Goal: Information Seeking & Learning: Learn about a topic

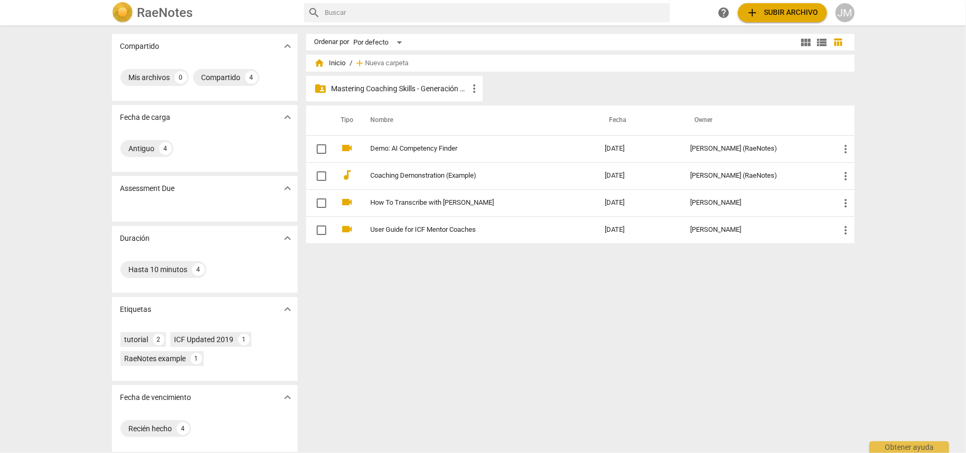
click at [404, 87] on p "Mastering Coaching Skills - Generación 32" at bounding box center [399, 88] width 137 height 11
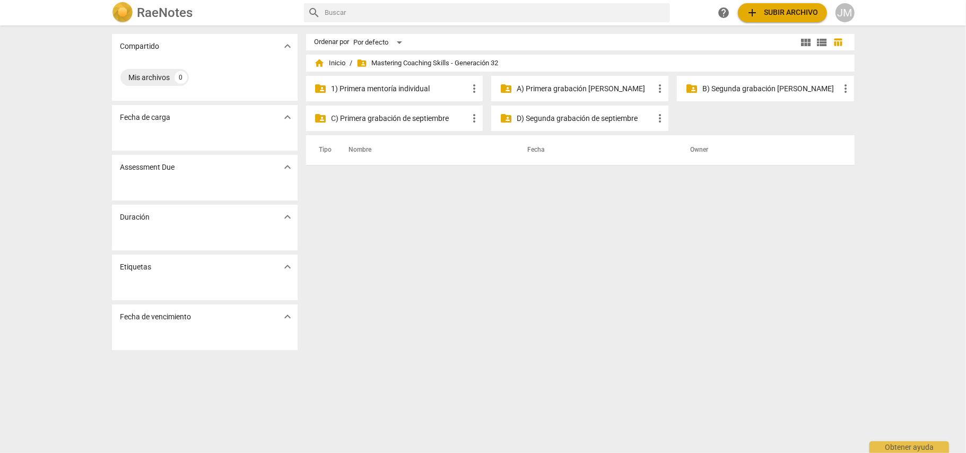
click at [418, 113] on p "C) Primera grabación de septiembre" at bounding box center [399, 118] width 137 height 11
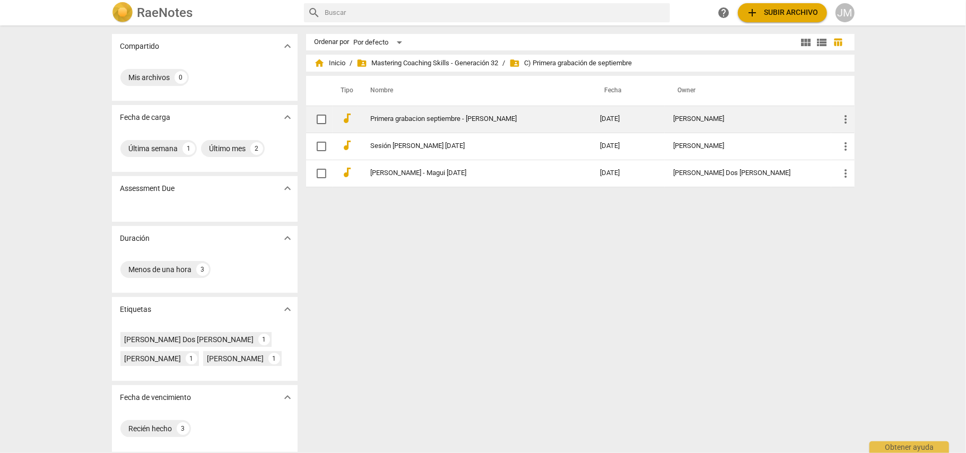
click at [416, 117] on link "Primera grabacion septiembre - [PERSON_NAME]" at bounding box center [466, 119] width 191 height 8
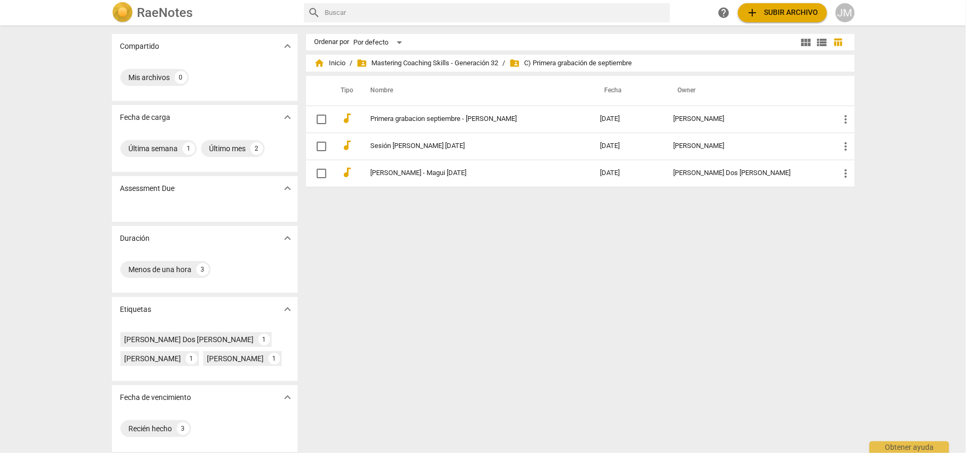
click at [787, 12] on span "add Subir archivo" at bounding box center [782, 12] width 72 height 13
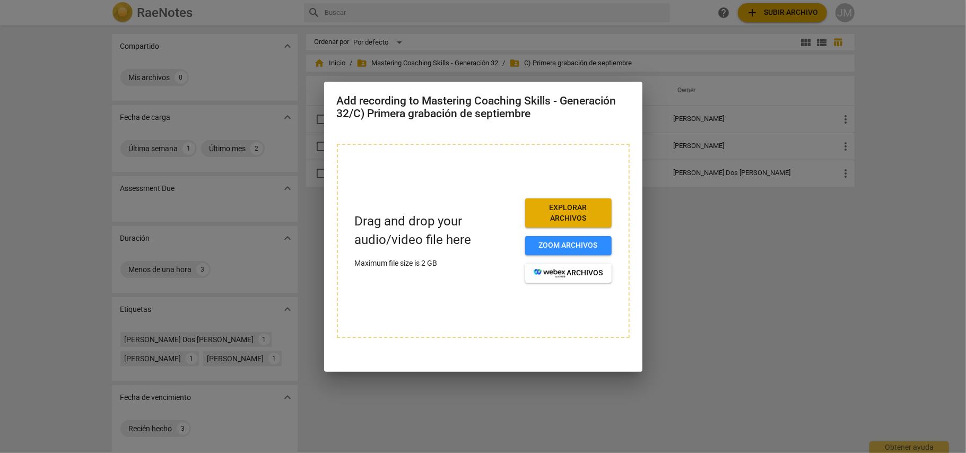
click at [582, 214] on span "Explorar archivos" at bounding box center [567, 213] width 69 height 21
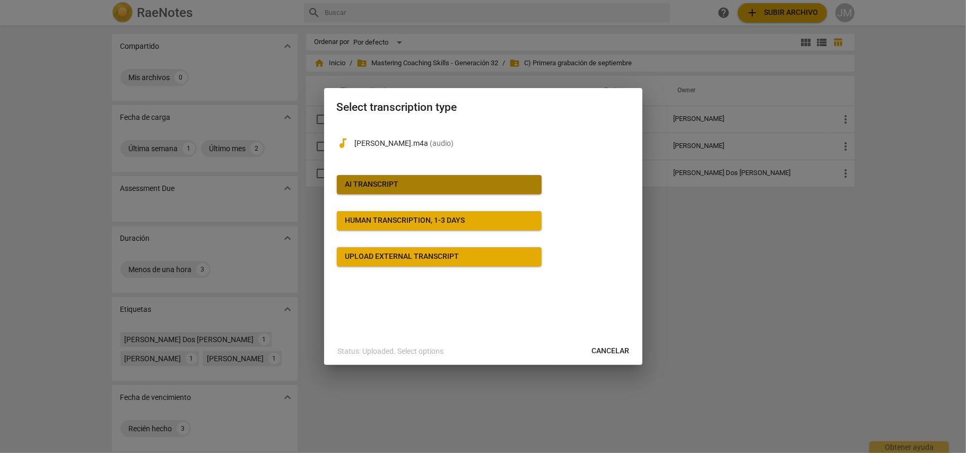
click at [386, 185] on div "AI Transcript" at bounding box center [372, 184] width 54 height 11
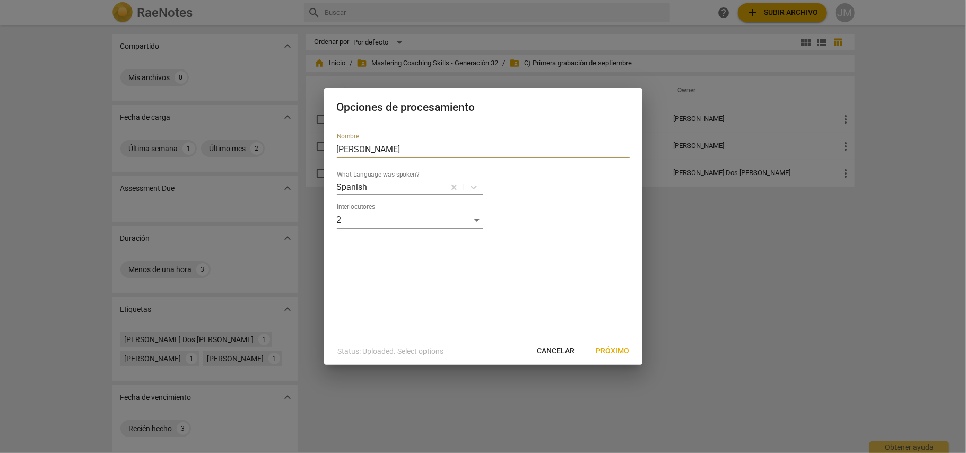
drag, startPoint x: 421, startPoint y: 151, endPoint x: 307, endPoint y: 148, distance: 114.6
click at [307, 148] on div "Opciones de procesamiento Nombre SESION [PERSON_NAME] What Language was spoken?…" at bounding box center [483, 226] width 966 height 453
type input "p"
type input "Primera sesión de septiembre [PERSON_NAME]"
click at [611, 348] on span "Próximo" at bounding box center [612, 351] width 33 height 11
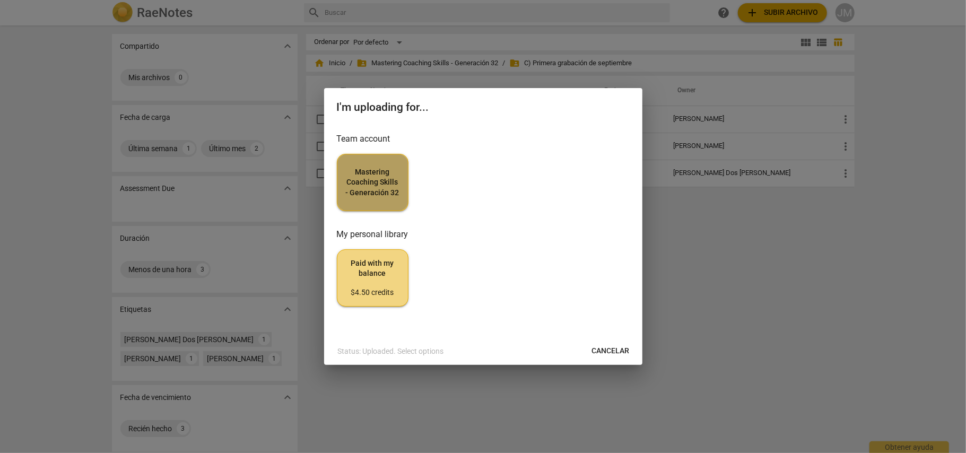
click at [385, 185] on span "Mastering Coaching Skills - Generación 32" at bounding box center [373, 182] width 54 height 31
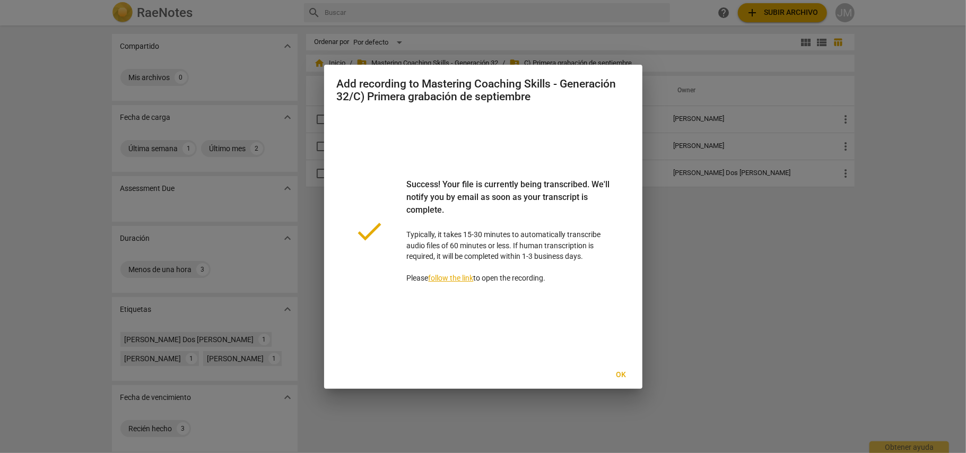
click at [624, 378] on span "Ok" at bounding box center [620, 375] width 17 height 11
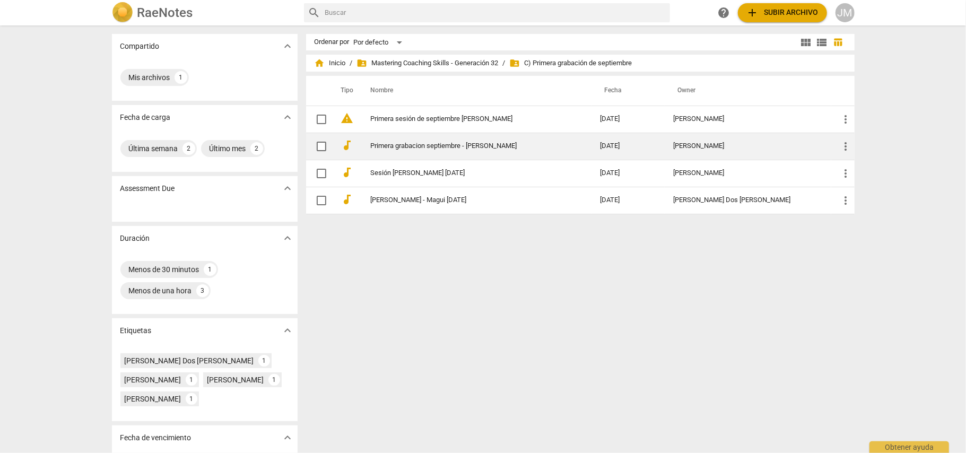
click at [486, 143] on link "Primera grabacion septiembre - [PERSON_NAME]" at bounding box center [466, 146] width 191 height 8
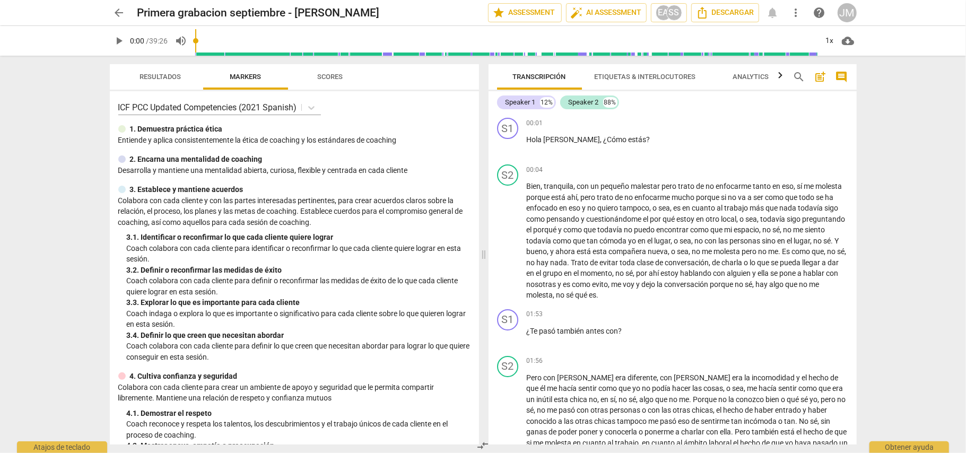
click at [120, 14] on span "arrow_back" at bounding box center [119, 12] width 13 height 13
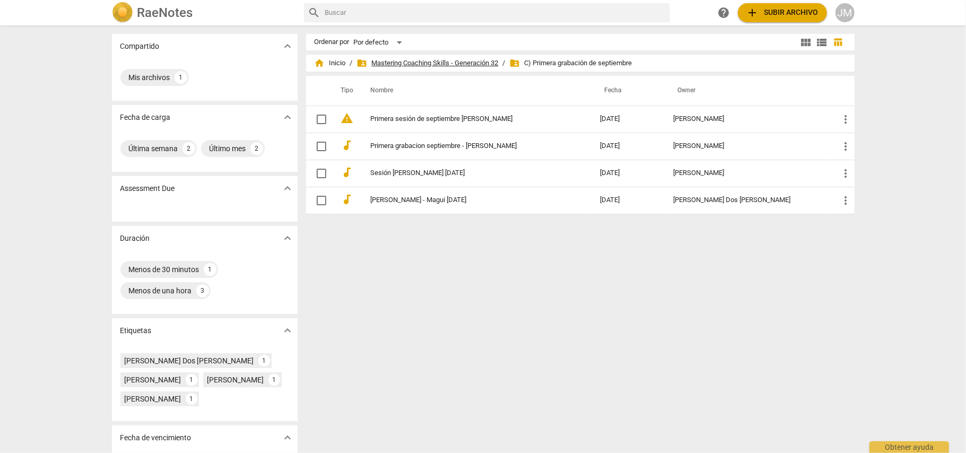
click at [407, 62] on span "folder_shared Mastering Coaching Skills - Generación 32" at bounding box center [428, 63] width 142 height 11
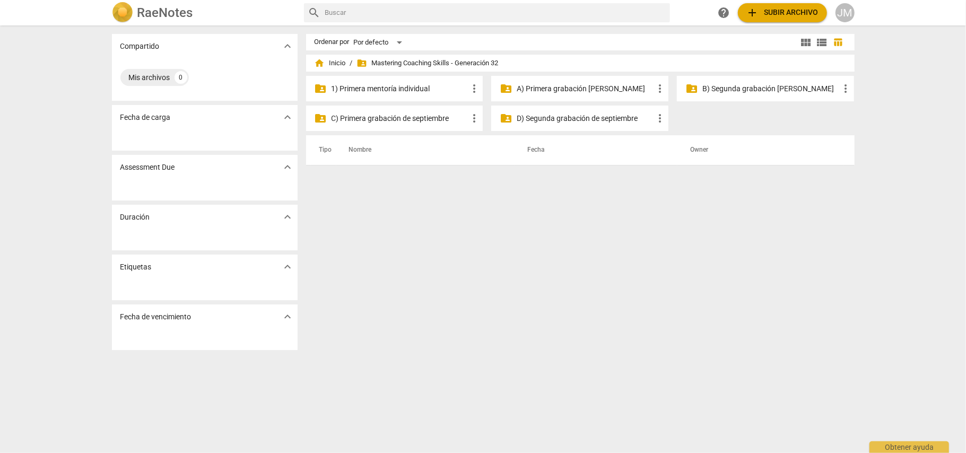
click at [580, 84] on p "A) Primera grabación [PERSON_NAME]" at bounding box center [584, 88] width 137 height 11
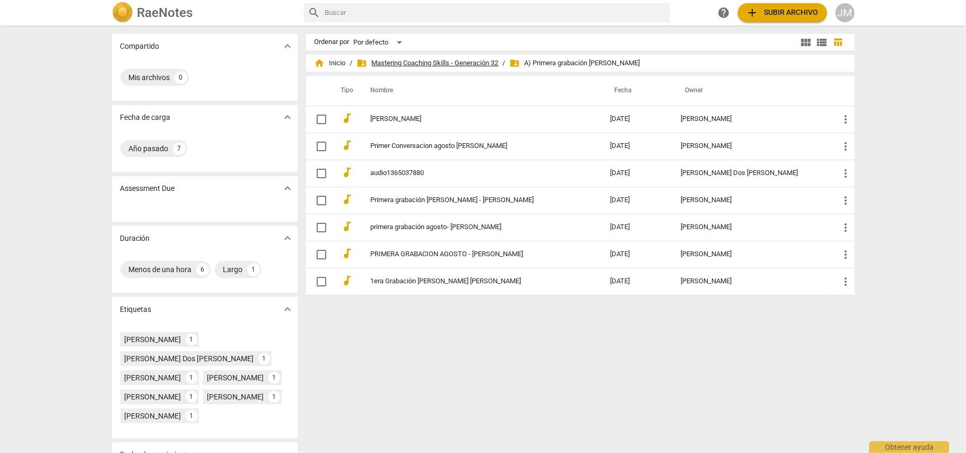
click at [428, 63] on span "folder_shared Mastering Coaching Skills - Generación 32" at bounding box center [428, 63] width 142 height 11
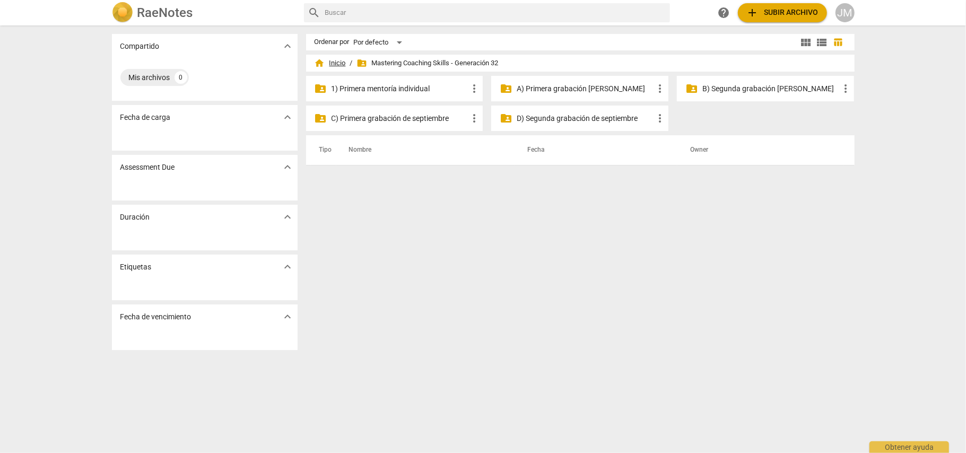
click at [333, 59] on span "home Inicio" at bounding box center [329, 63] width 31 height 11
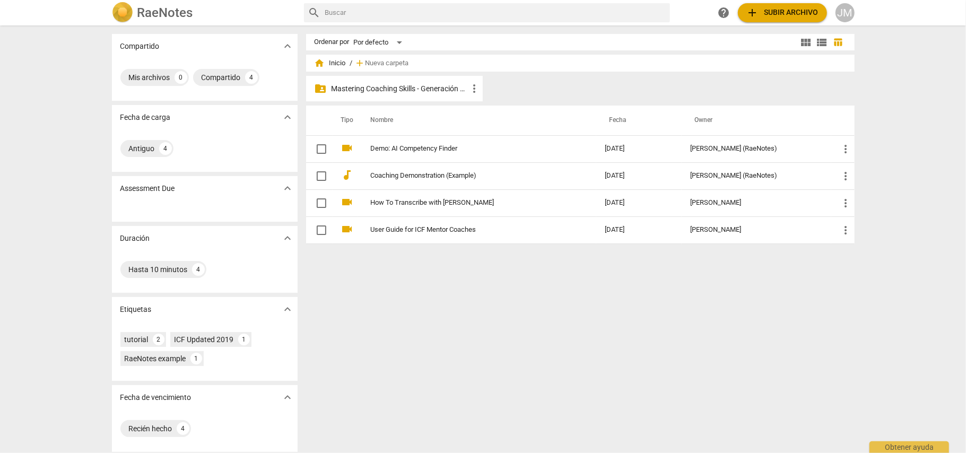
click at [355, 86] on p "Mastering Coaching Skills - Generación 32" at bounding box center [399, 88] width 137 height 11
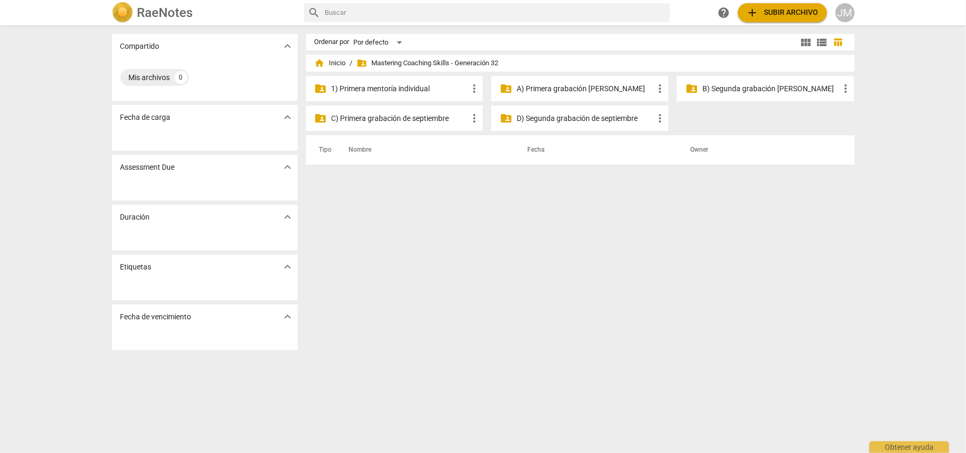
click at [588, 85] on p "A) Primera grabación [PERSON_NAME]" at bounding box center [584, 88] width 137 height 11
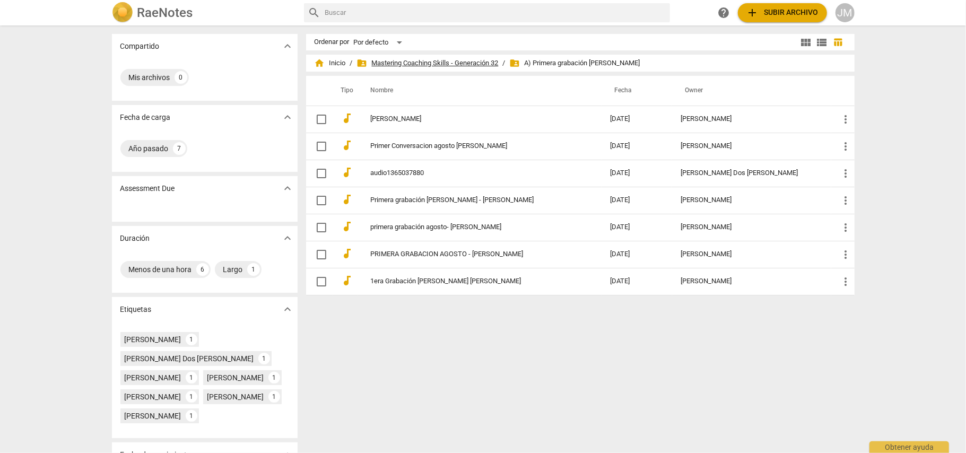
click at [443, 62] on span "folder_shared Mastering Coaching Skills - Generación 32" at bounding box center [428, 63] width 142 height 11
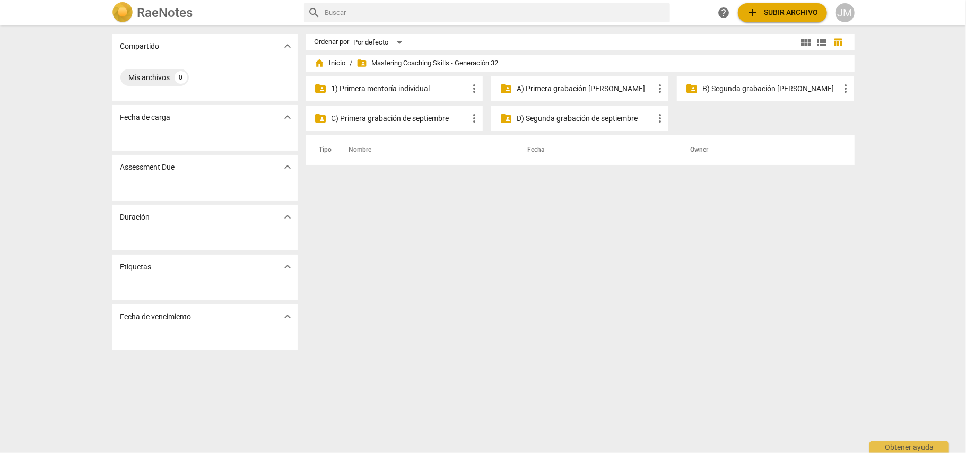
click at [771, 87] on p "B) Segunda grabación [PERSON_NAME]" at bounding box center [770, 88] width 137 height 11
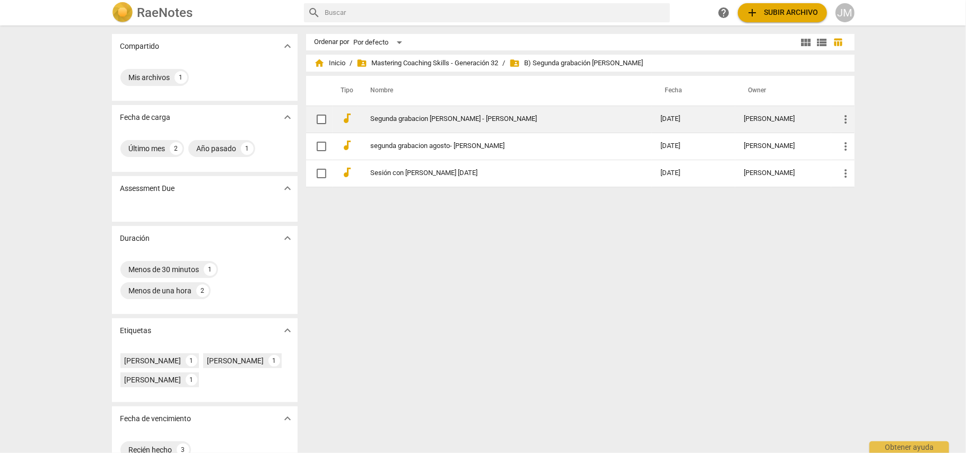
click at [447, 113] on td "Segunda grabacion [PERSON_NAME] - [PERSON_NAME]" at bounding box center [505, 119] width 294 height 27
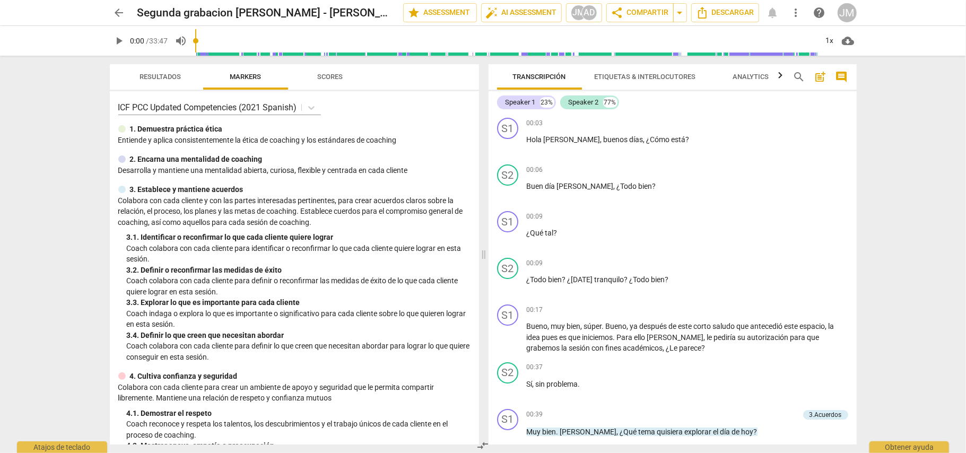
click at [121, 13] on span "arrow_back" at bounding box center [119, 12] width 13 height 13
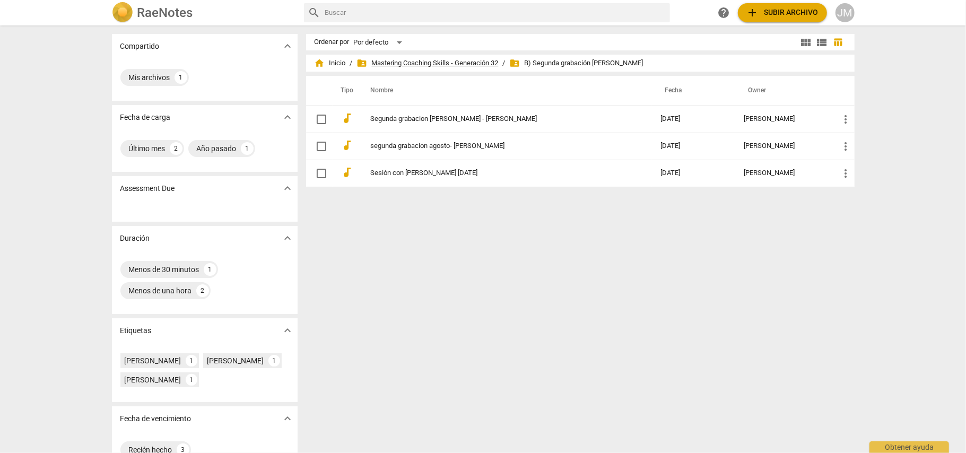
click at [452, 59] on span "folder_shared Mastering Coaching Skills - Generación 32" at bounding box center [428, 63] width 142 height 11
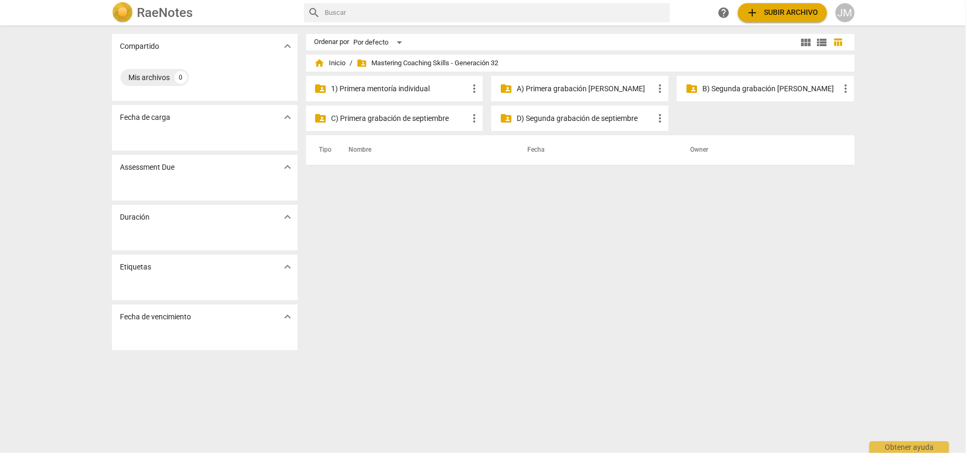
click at [412, 85] on p "1) Primera mentoría individual" at bounding box center [399, 88] width 137 height 11
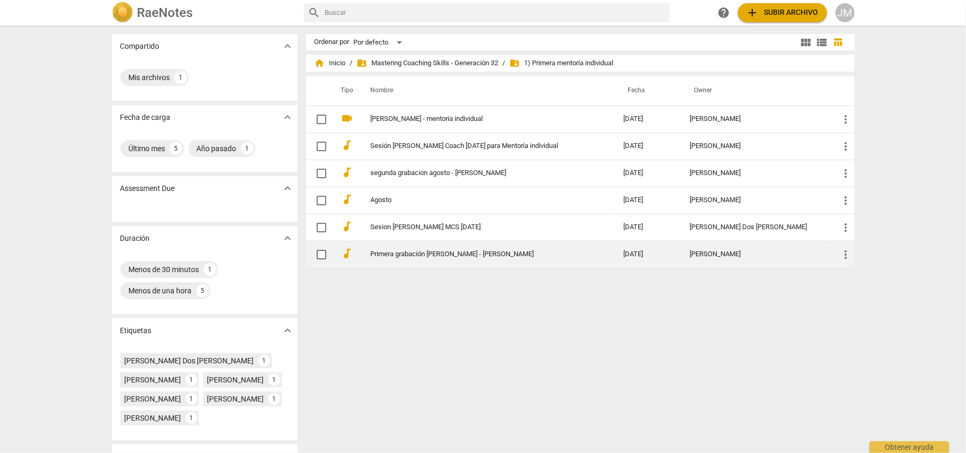
click at [466, 252] on link "Primera grabación [PERSON_NAME] - [PERSON_NAME]" at bounding box center [478, 254] width 215 height 8
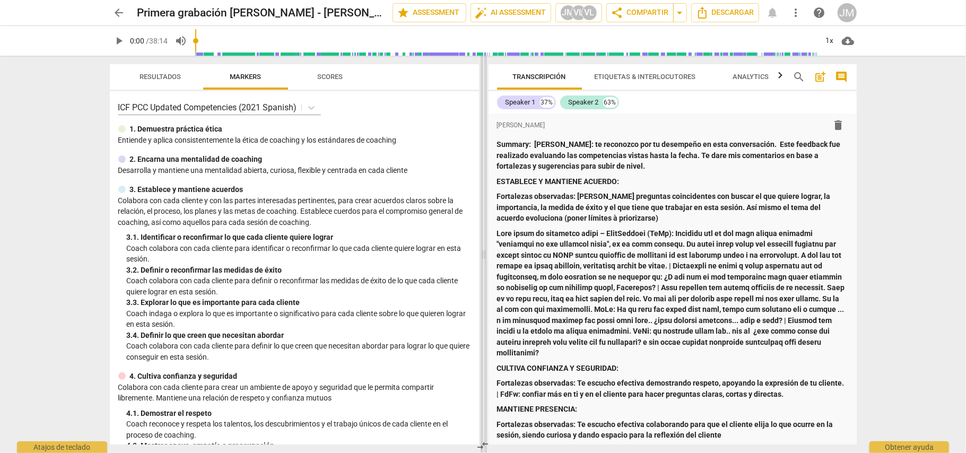
drag, startPoint x: 480, startPoint y: 179, endPoint x: 304, endPoint y: 142, distance: 180.3
click at [480, 142] on span at bounding box center [483, 254] width 6 height 397
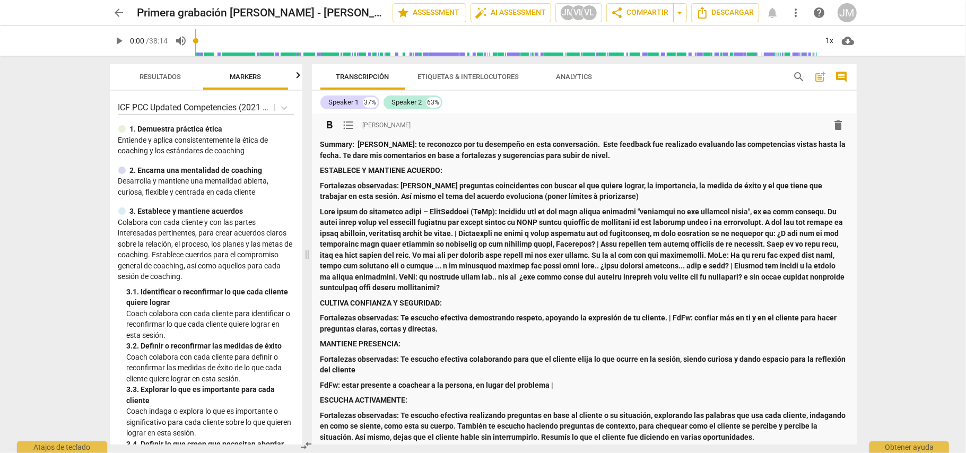
click at [349, 126] on span "format_list_bulleted" at bounding box center [349, 125] width 13 height 13
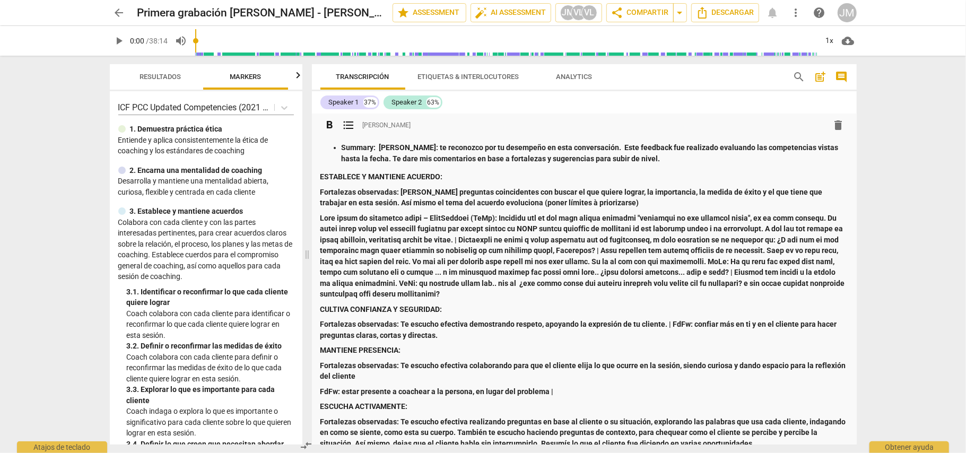
click at [349, 126] on span "format_list_bulleted" at bounding box center [349, 125] width 13 height 13
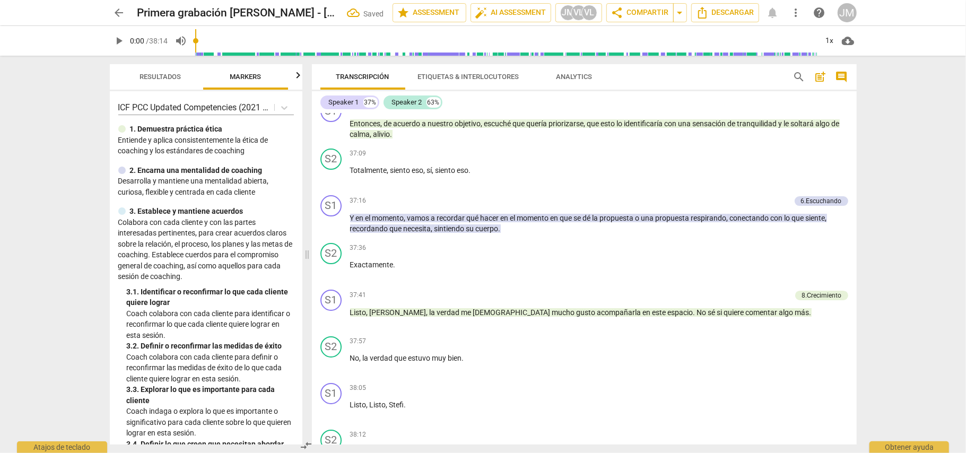
scroll to position [5700, 0]
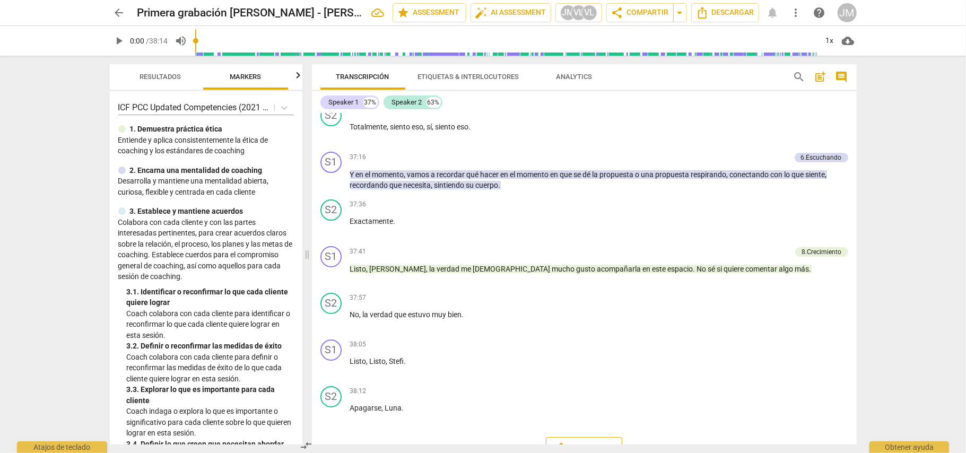
click at [584, 442] on span "Descargar" at bounding box center [584, 448] width 58 height 13
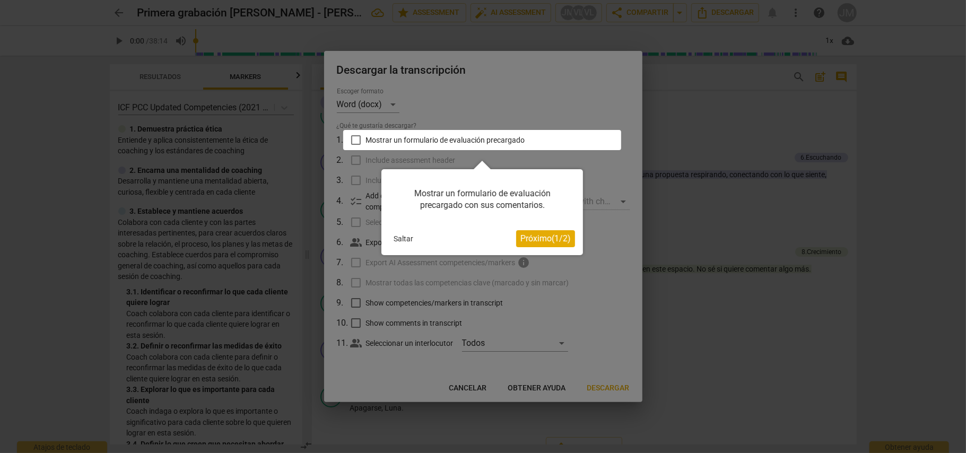
click at [538, 238] on span "Próximo ( 1 / 2 )" at bounding box center [545, 238] width 50 height 10
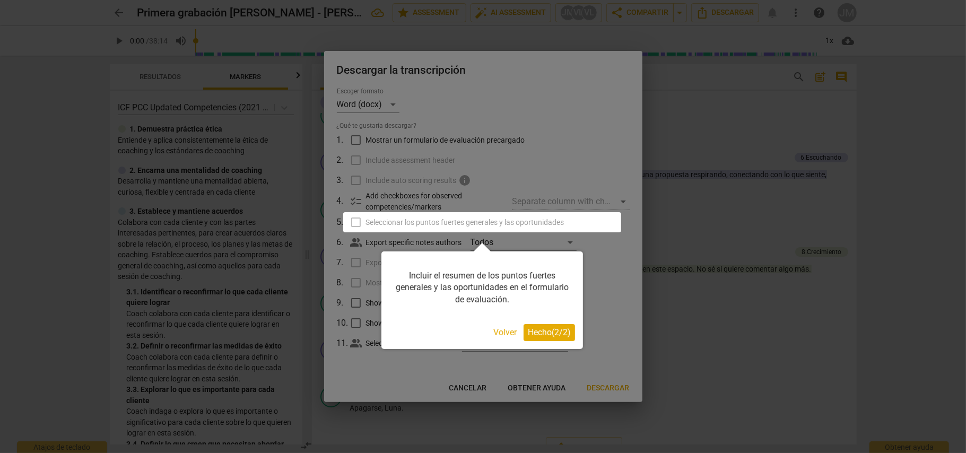
click at [537, 329] on span "Hecho ( 2 / 2 )" at bounding box center [549, 332] width 43 height 10
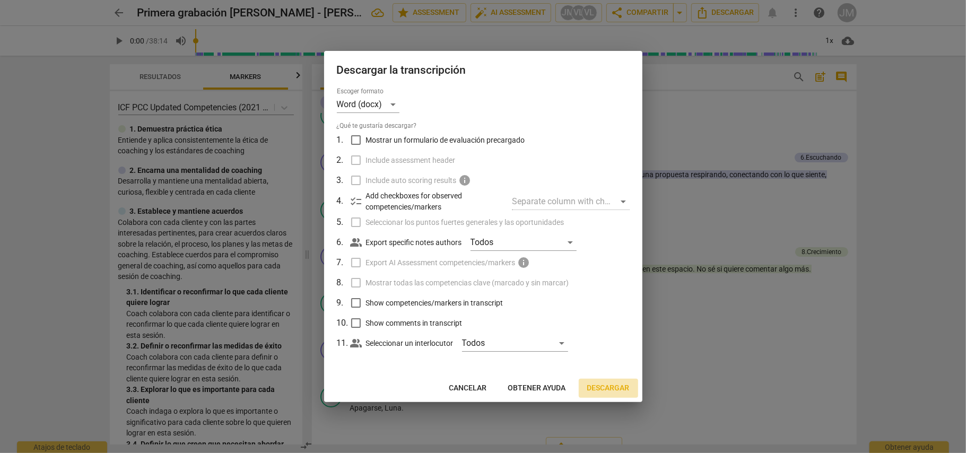
click at [601, 386] on span "Descargar" at bounding box center [608, 388] width 42 height 11
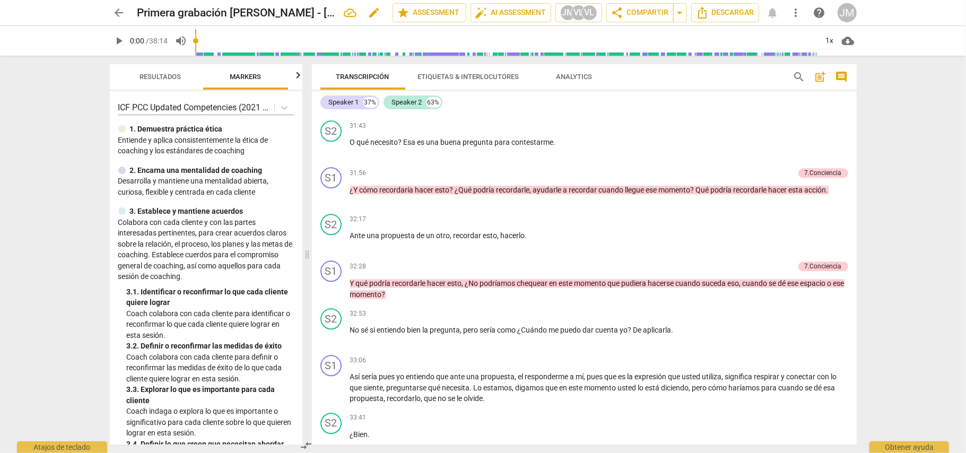
scroll to position [4639, 0]
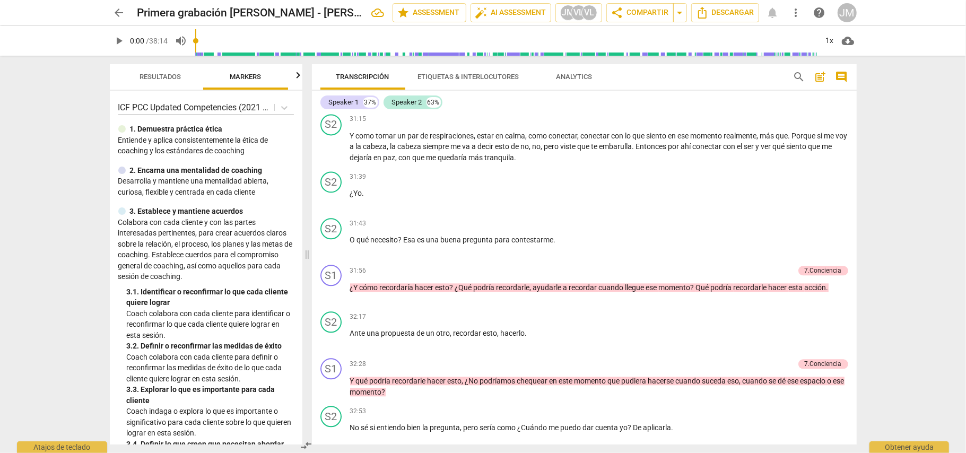
click at [121, 17] on span "arrow_back" at bounding box center [119, 12] width 13 height 13
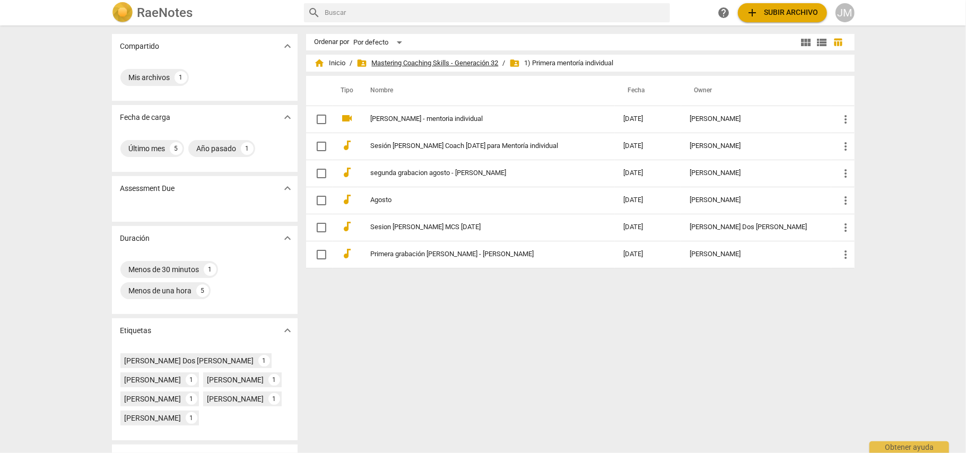
click at [446, 60] on span "folder_shared Mastering Coaching Skills - Generación 32" at bounding box center [428, 63] width 142 height 11
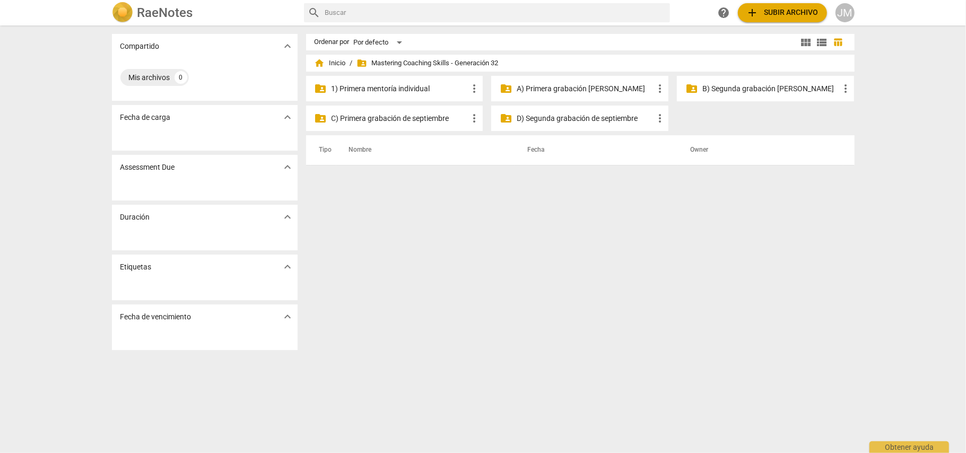
click at [432, 115] on p "C) Primera grabación de septiembre" at bounding box center [399, 118] width 137 height 11
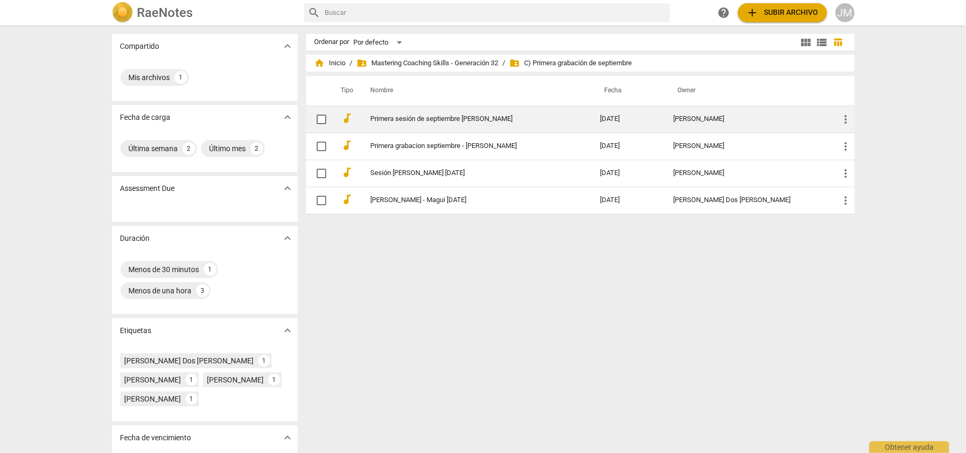
click at [438, 118] on link "Primera sesión de septiembre [PERSON_NAME]" at bounding box center [466, 119] width 191 height 8
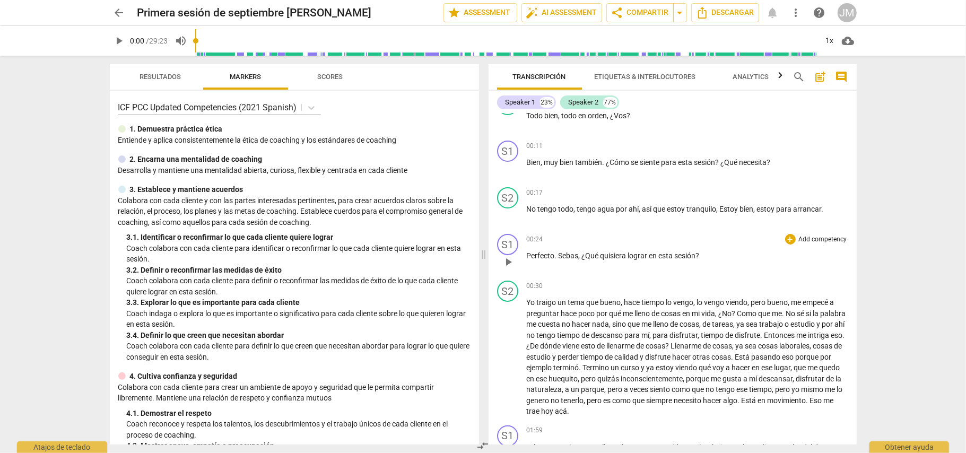
scroll to position [141, 0]
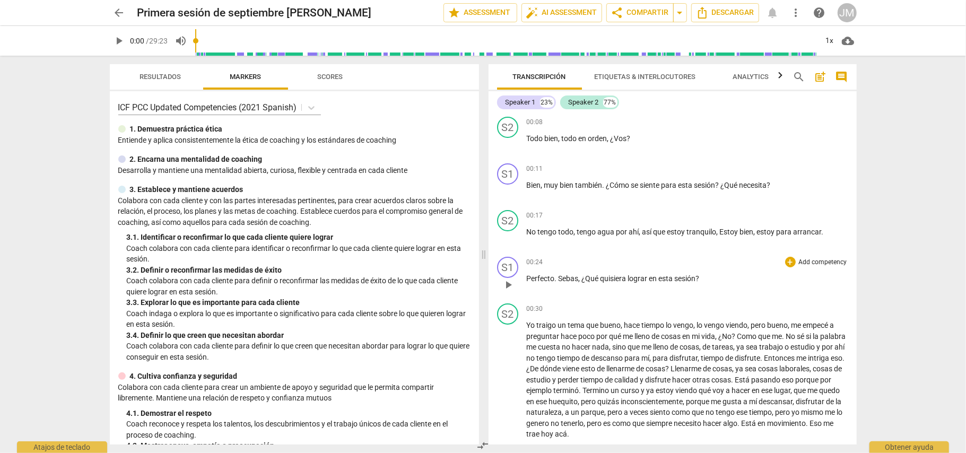
click at [690, 274] on span "sesión" at bounding box center [685, 278] width 21 height 8
click at [804, 262] on p "Add competency" at bounding box center [823, 263] width 50 height 10
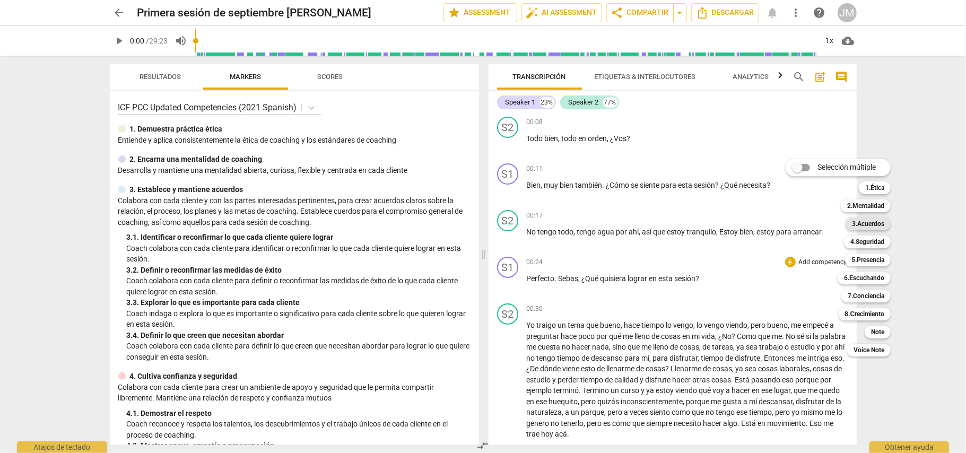
click at [877, 224] on b "3.Acuerdos" at bounding box center [868, 223] width 32 height 13
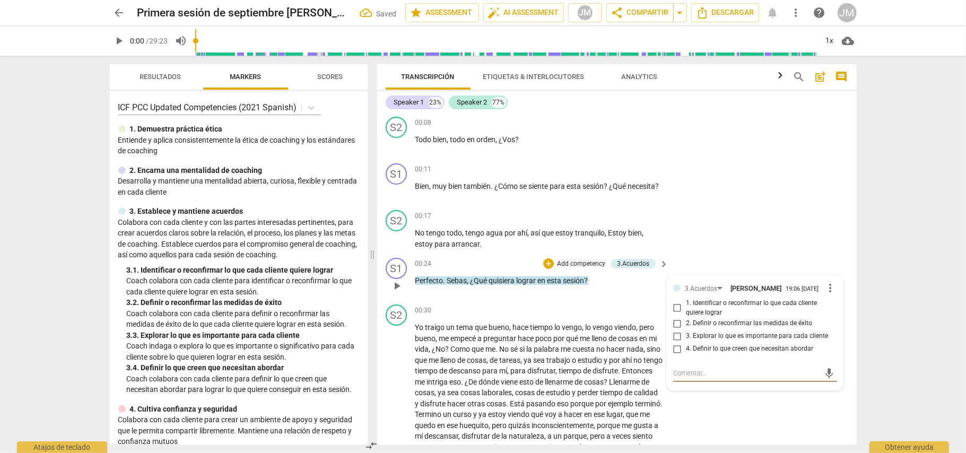
click at [673, 308] on input "1. Identificar o reconfirmar lo que cada cliente quiere lograr" at bounding box center [677, 308] width 17 height 13
checkbox input "true"
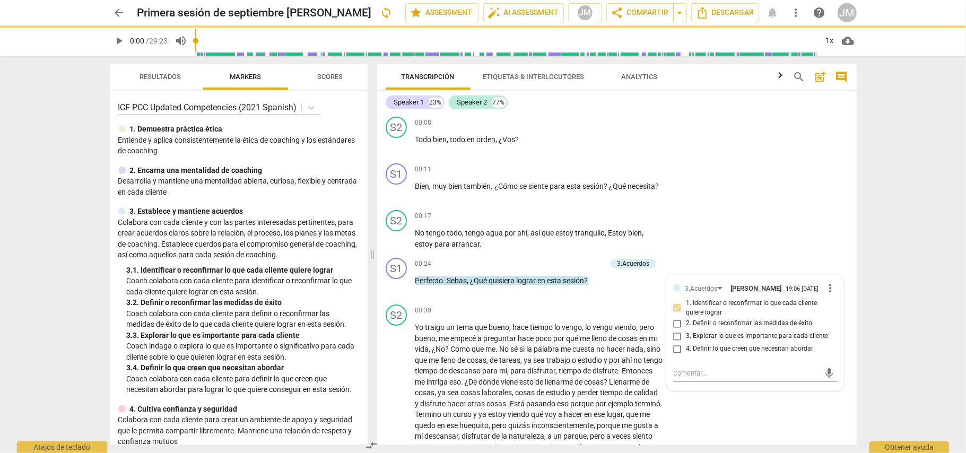
click at [891, 320] on div "arrow_back Primera sesión de septiembre [PERSON_NAME] sync edit star Assessment…" at bounding box center [483, 226] width 966 height 453
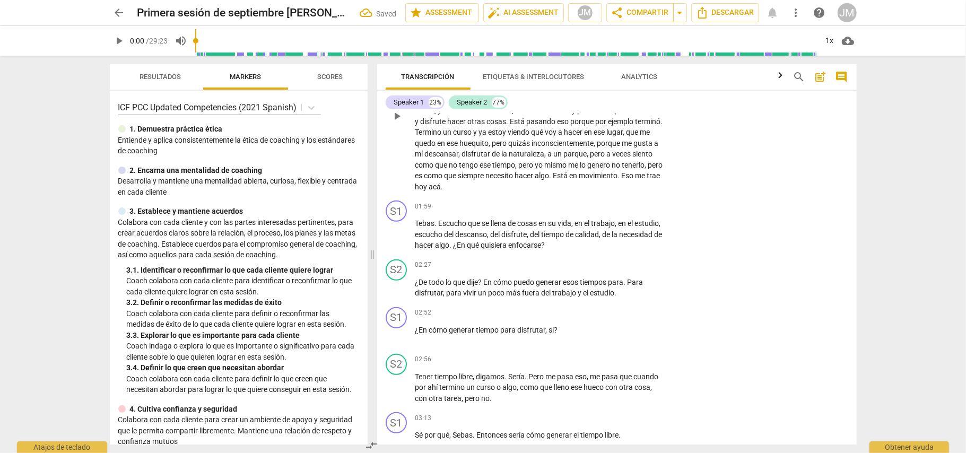
scroll to position [424, 0]
click at [633, 204] on p "Add competency" at bounding box center [630, 206] width 50 height 10
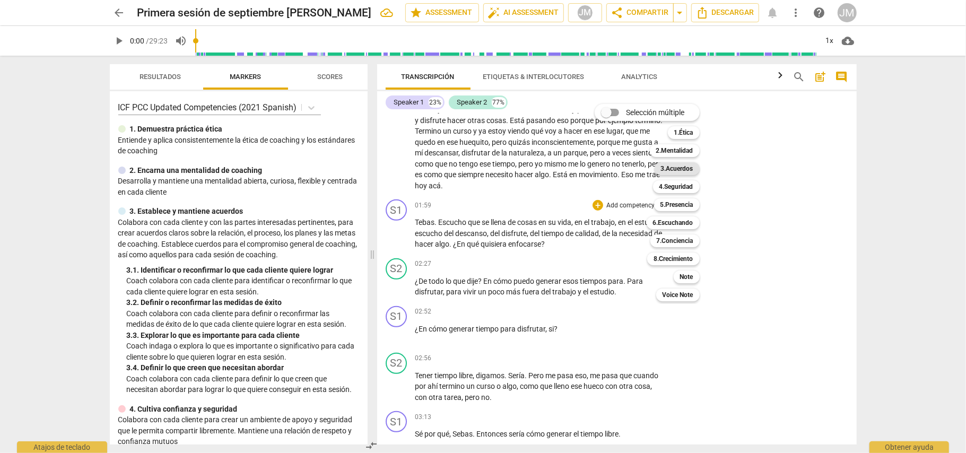
click at [685, 168] on b "3.Acuerdos" at bounding box center [677, 168] width 32 height 13
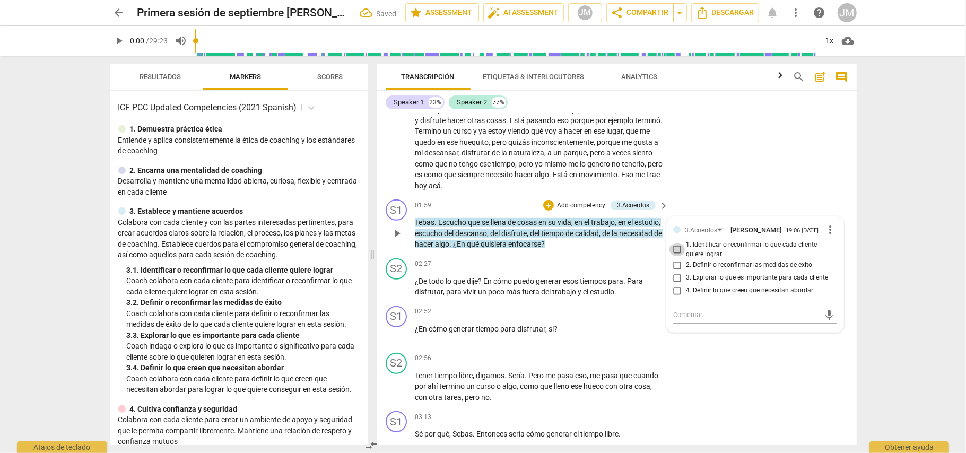
click at [678, 251] on input "1. Identificar o reconfirmar lo que cada cliente quiere lograr" at bounding box center [677, 249] width 17 height 13
checkbox input "true"
click at [775, 181] on div "S2 play_arrow pause 00:30 + Add competency keyboard_arrow_right Yo traigo un te…" at bounding box center [616, 106] width 479 height 178
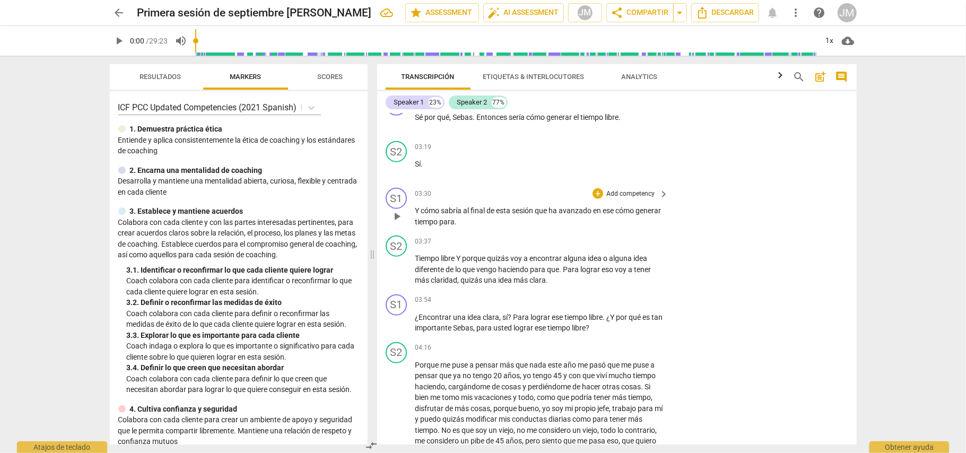
scroll to position [707, 0]
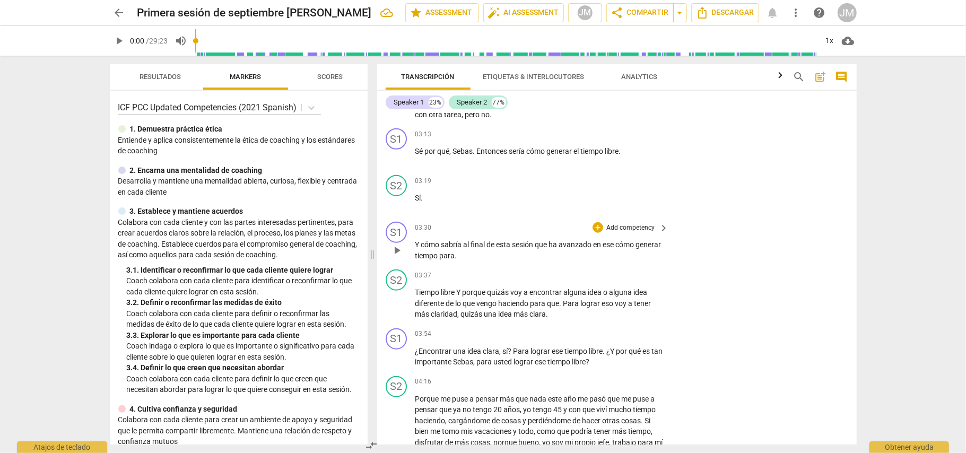
click at [616, 223] on p "Add competency" at bounding box center [630, 228] width 50 height 10
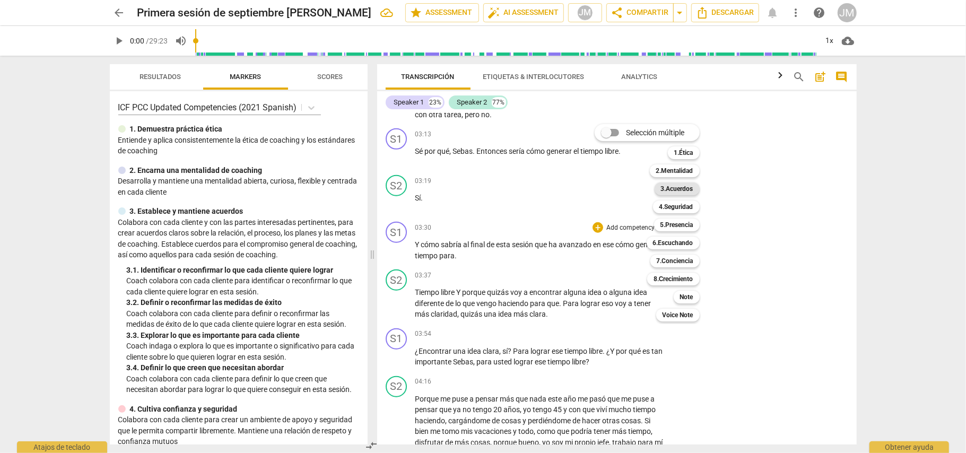
click at [682, 187] on b "3.Acuerdos" at bounding box center [677, 188] width 32 height 13
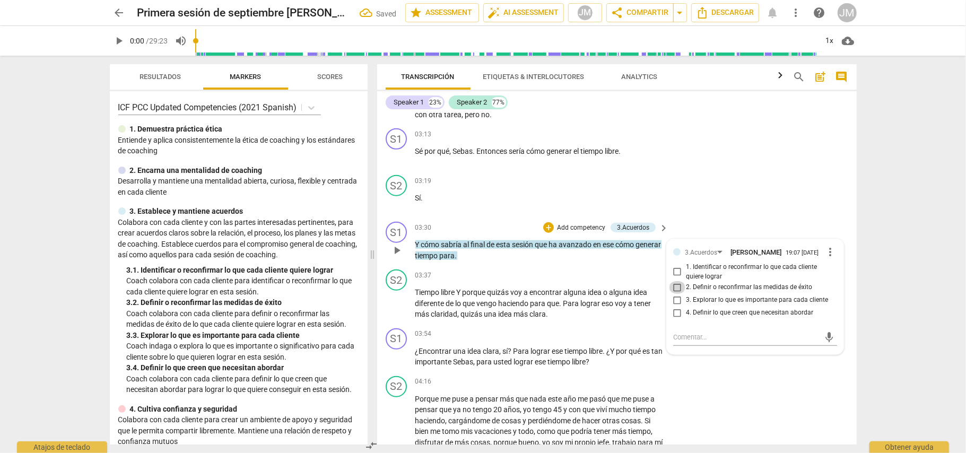
click at [673, 288] on input "2. Definir o reconfirmar las medidas de éxito" at bounding box center [677, 287] width 17 height 13
checkbox input "true"
click at [754, 182] on div "S2 play_arrow pause 03:19 + Add competency keyboard_arrow_right Sí ." at bounding box center [616, 194] width 479 height 47
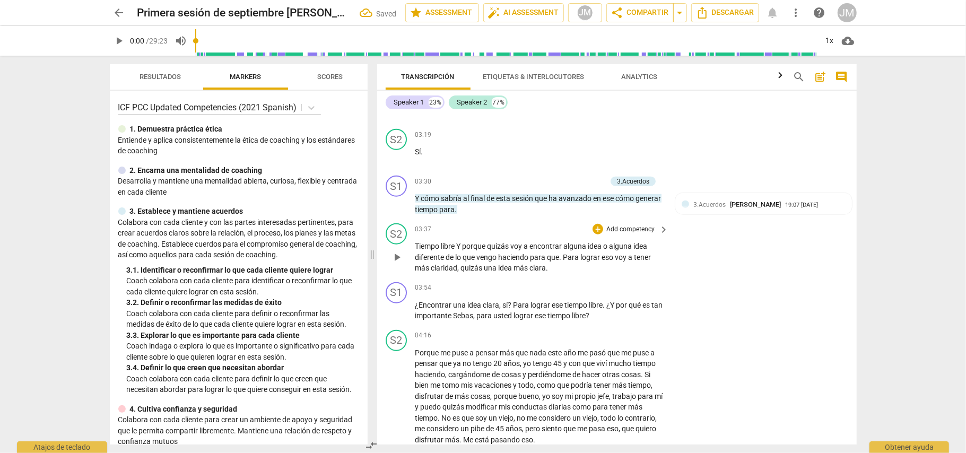
scroll to position [777, 0]
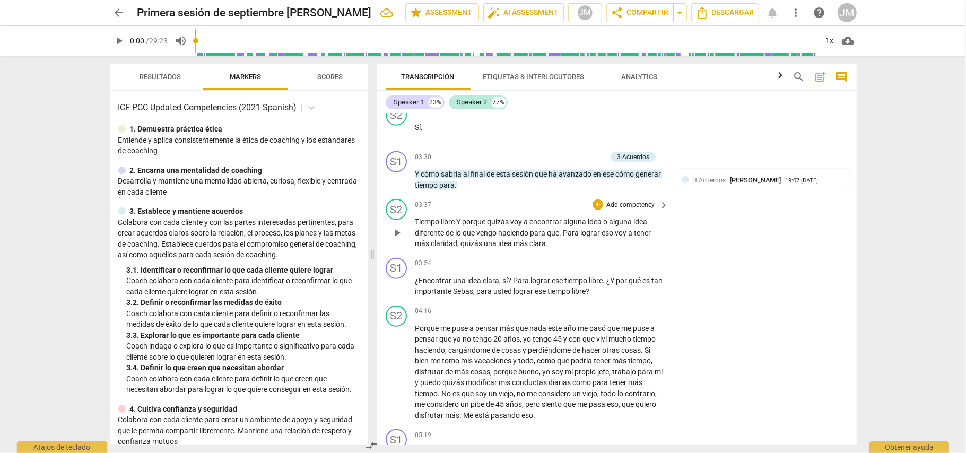
click at [633, 200] on p "Add competency" at bounding box center [630, 205] width 50 height 10
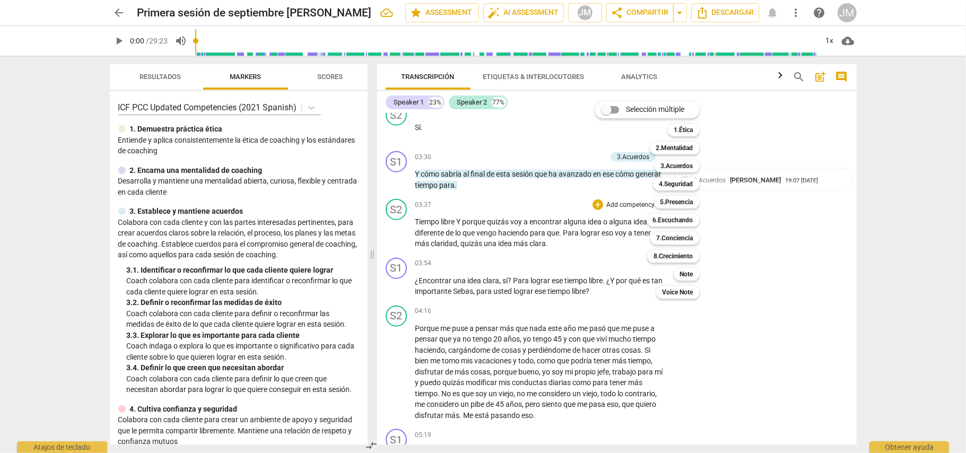
click at [714, 317] on div at bounding box center [483, 226] width 966 height 453
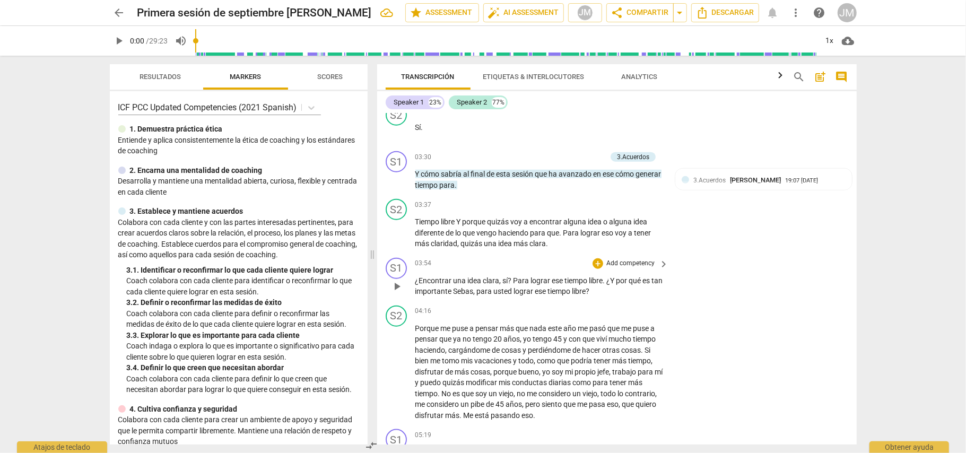
click at [618, 259] on p "Add competency" at bounding box center [630, 264] width 50 height 10
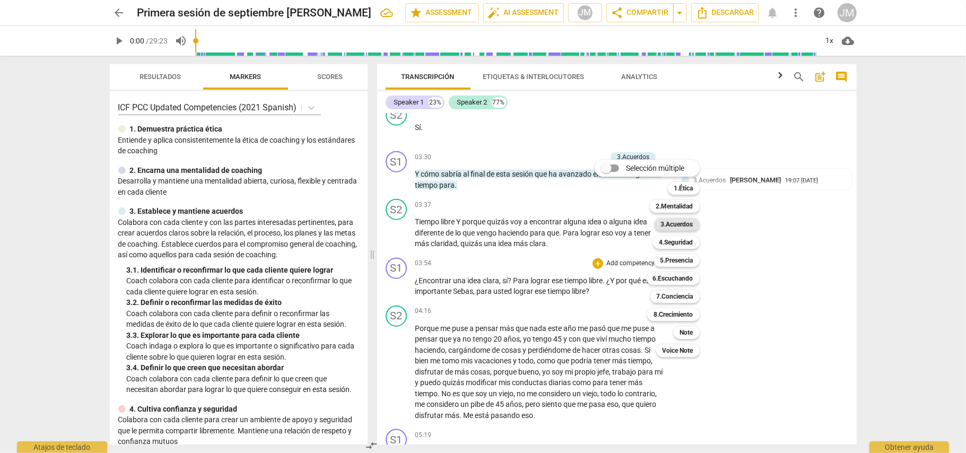
click at [687, 225] on b "3.Acuerdos" at bounding box center [677, 224] width 32 height 13
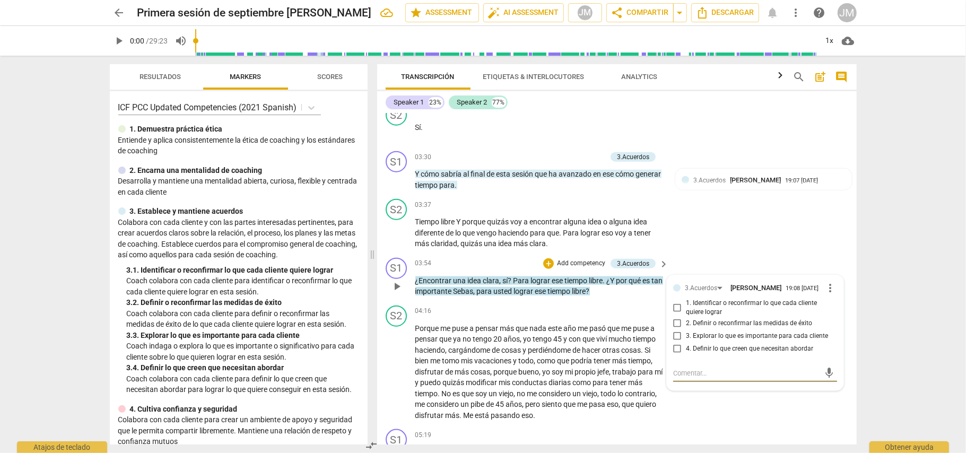
click at [675, 334] on input "3. Explorar lo que es importante para cada cliente" at bounding box center [677, 336] width 17 height 13
checkbox input "true"
click at [728, 403] on div "S2 play_arrow pause 04:16 + Add competency keyboard_arrow_right Porque me puse …" at bounding box center [616, 363] width 479 height 124
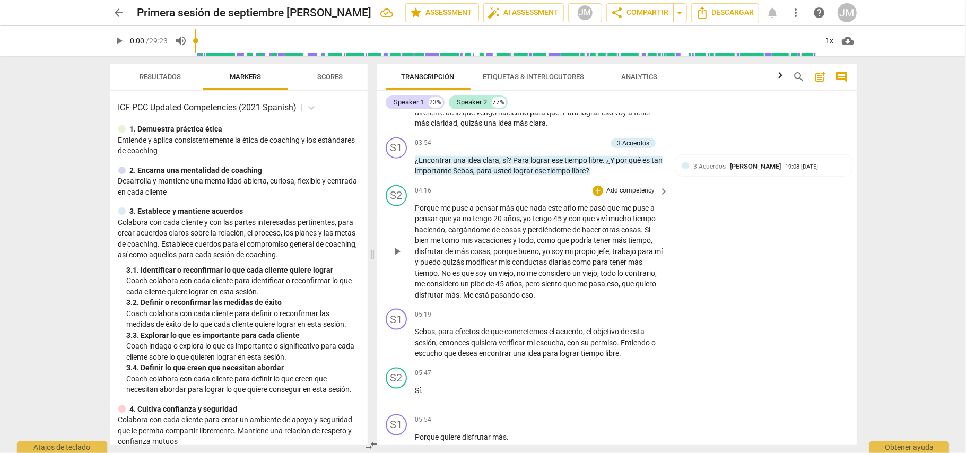
scroll to position [919, 0]
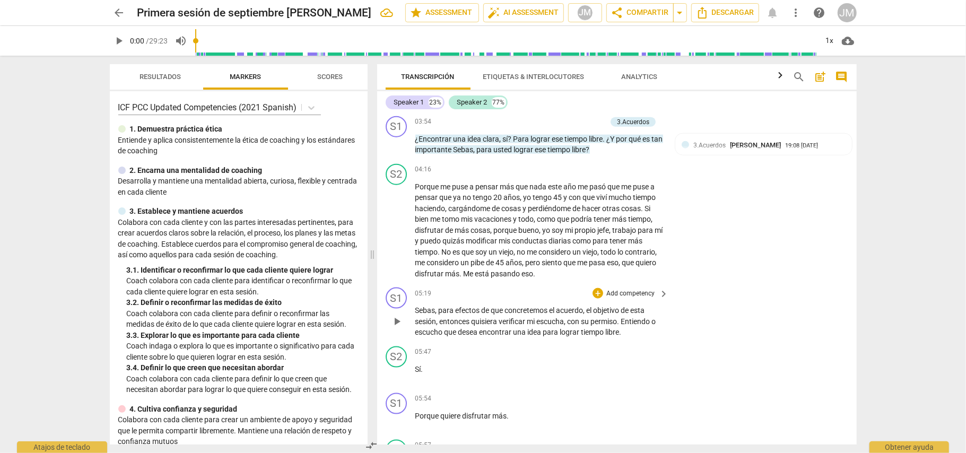
click at [628, 289] on p "Add competency" at bounding box center [630, 294] width 50 height 10
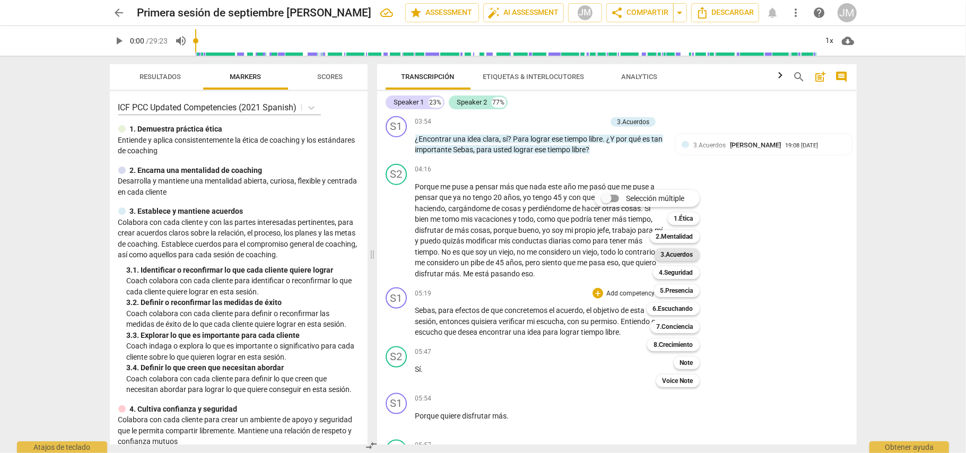
click at [679, 253] on b "3.Acuerdos" at bounding box center [677, 254] width 32 height 13
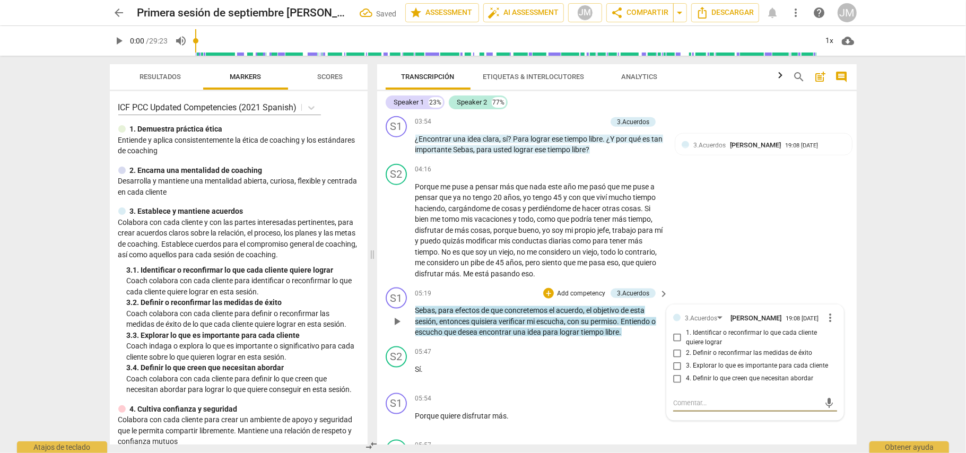
click at [677, 336] on input "1. Identificar o reconfirmar lo que cada cliente quiere lograr" at bounding box center [677, 337] width 17 height 13
checkbox input "true"
click at [776, 231] on div "S2 play_arrow pause 04:16 + Add competency keyboard_arrow_right Porque me puse …" at bounding box center [616, 222] width 479 height 124
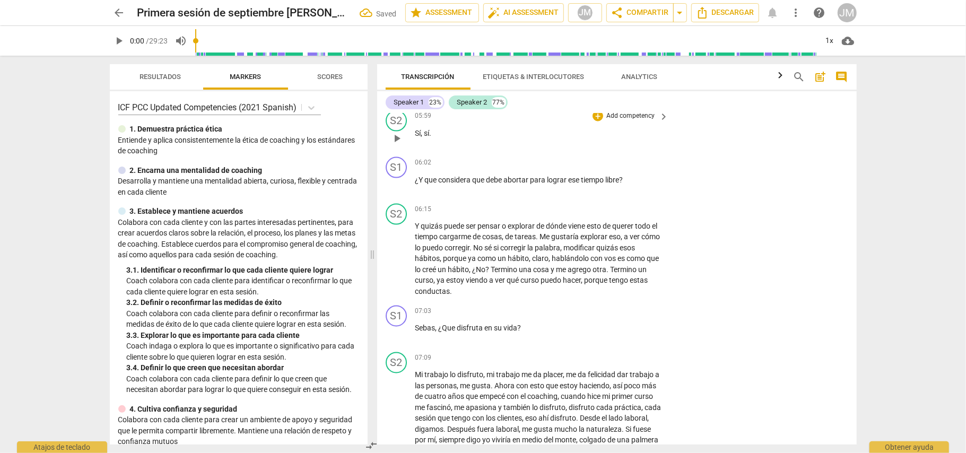
scroll to position [1343, 0]
click at [616, 156] on p "Add competency" at bounding box center [630, 161] width 50 height 10
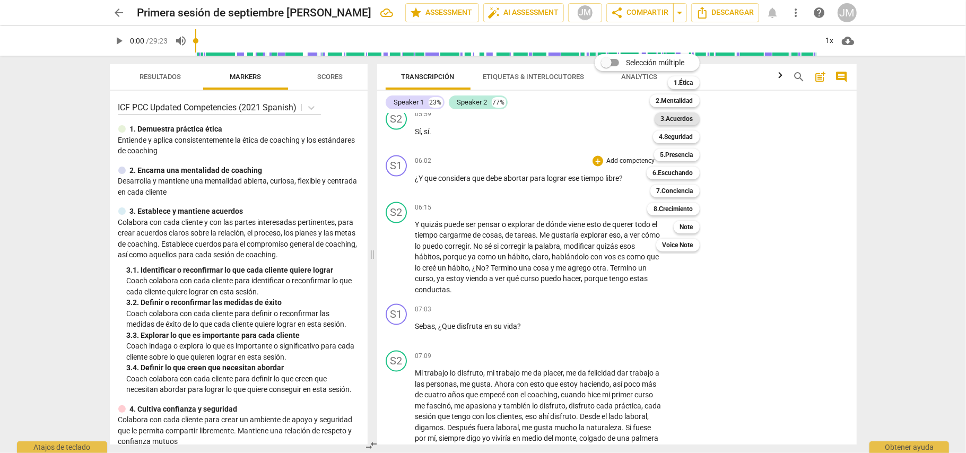
click at [685, 116] on b "3.Acuerdos" at bounding box center [677, 118] width 32 height 13
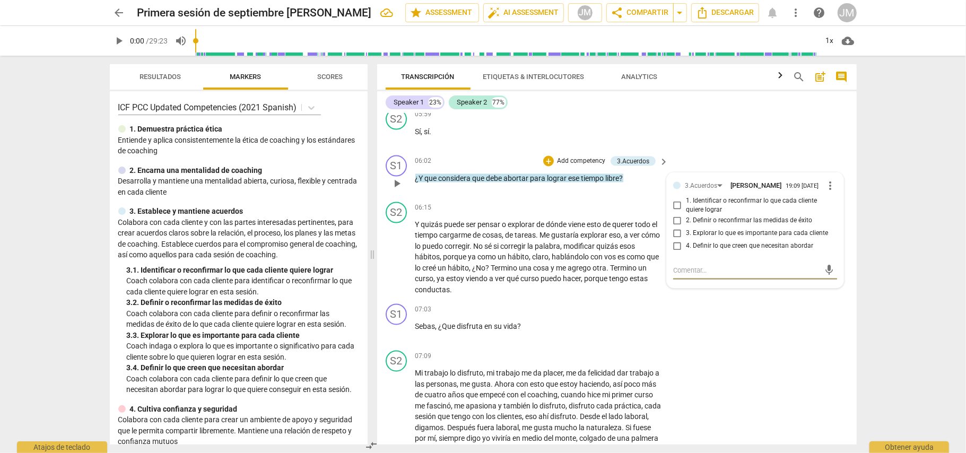
click at [671, 240] on input "4. Definir lo que creen que necesitan abordar" at bounding box center [677, 246] width 17 height 13
checkbox input "true"
click at [700, 302] on div "S1 play_arrow pause 07:03 + Add competency keyboard_arrow_right Sebas , ¿Que di…" at bounding box center [616, 323] width 479 height 47
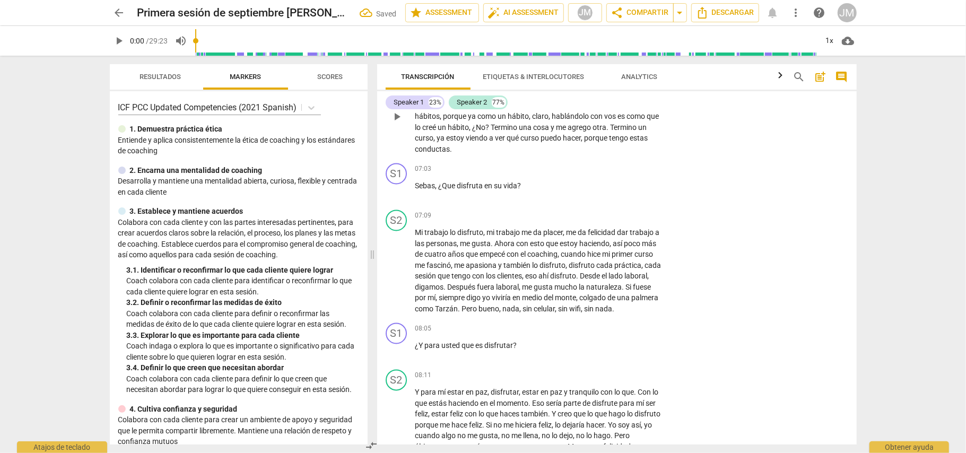
scroll to position [1485, 0]
click at [620, 164] on p "Add competency" at bounding box center [630, 169] width 50 height 10
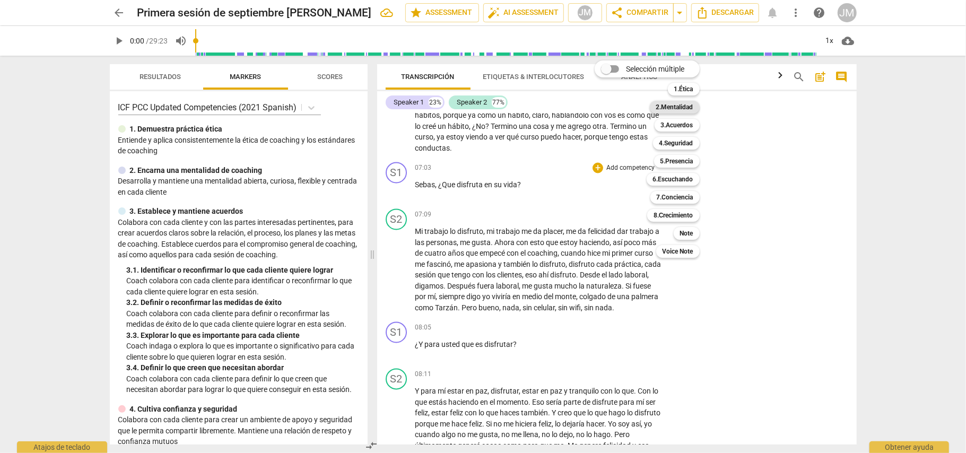
click at [688, 105] on b "2.Mentalidad" at bounding box center [674, 107] width 37 height 13
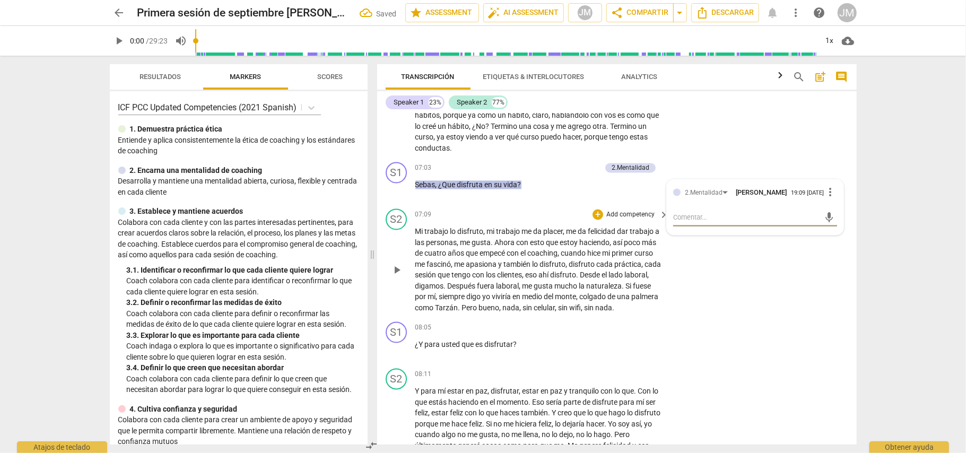
click at [720, 267] on div "S2 play_arrow pause 07:09 + Add competency keyboard_arrow_right Mi trabajo lo d…" at bounding box center [616, 261] width 479 height 113
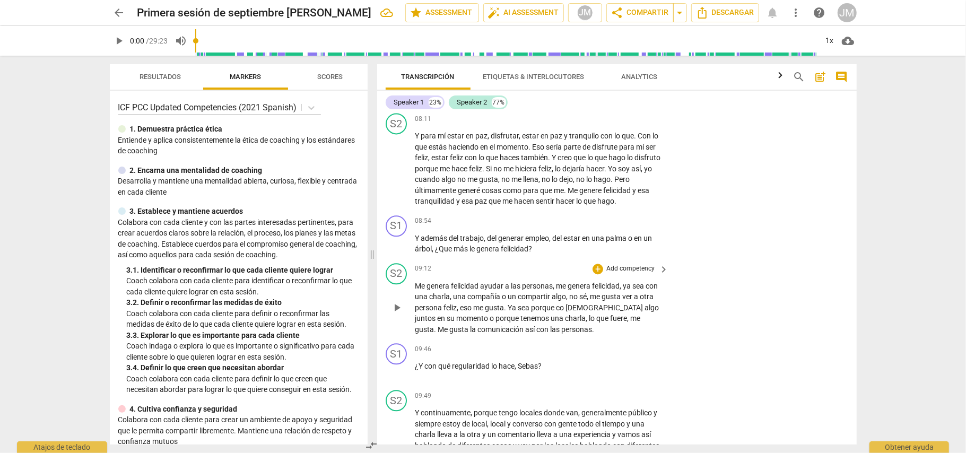
scroll to position [1838, 0]
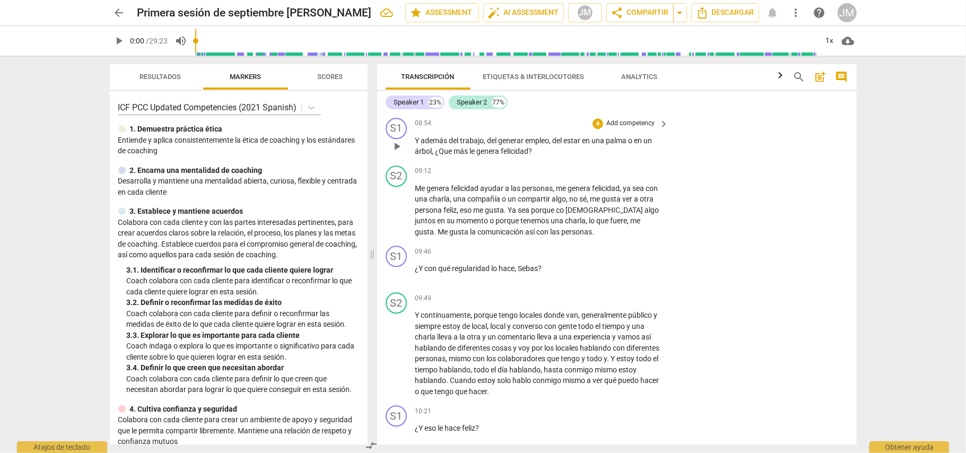
click at [641, 122] on p "Add competency" at bounding box center [630, 124] width 50 height 10
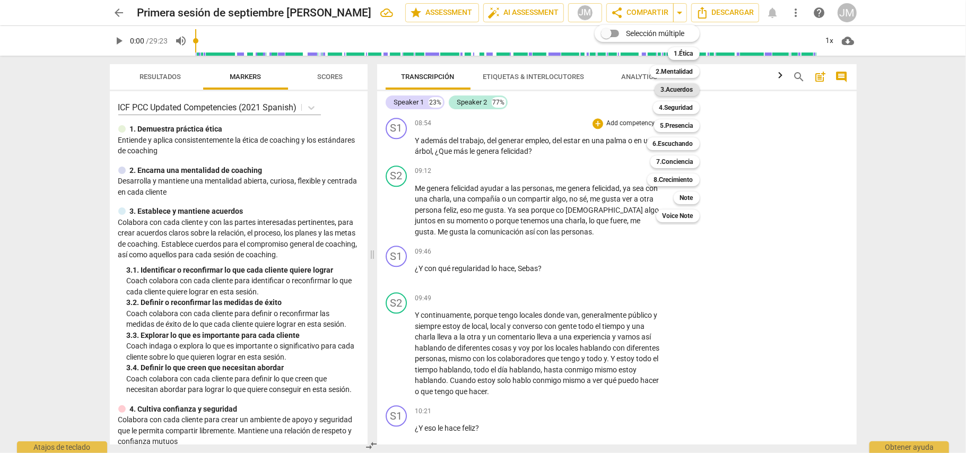
click at [680, 90] on b "3.Acuerdos" at bounding box center [677, 89] width 32 height 13
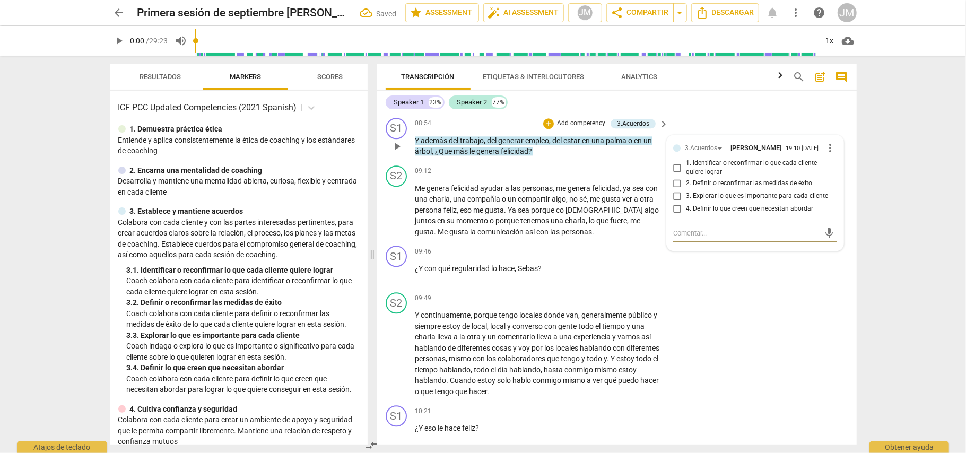
click at [724, 198] on span "3. Explorar lo que es importante para cada cliente" at bounding box center [757, 196] width 142 height 10
click at [686, 198] on input "3. Explorar lo que es importante para cada cliente" at bounding box center [677, 196] width 17 height 13
click at [677, 200] on input "3. Explorar lo que es importante para cada cliente" at bounding box center [677, 196] width 17 height 13
checkbox input "true"
click at [676, 213] on input "4. Definir lo que creen que necesitan abordar" at bounding box center [677, 209] width 17 height 13
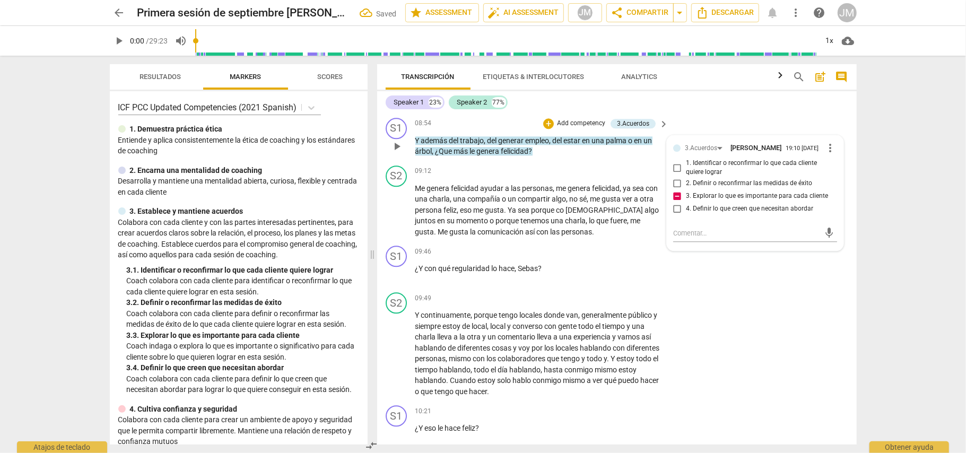
checkbox input "true"
click at [677, 202] on input "3. Explorar lo que es importante para cada cliente" at bounding box center [677, 196] width 17 height 13
checkbox input "false"
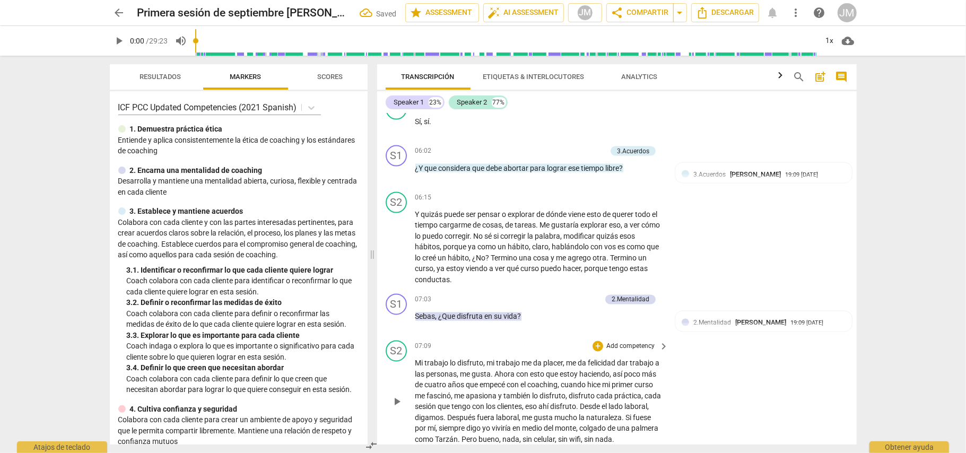
scroll to position [1273, 0]
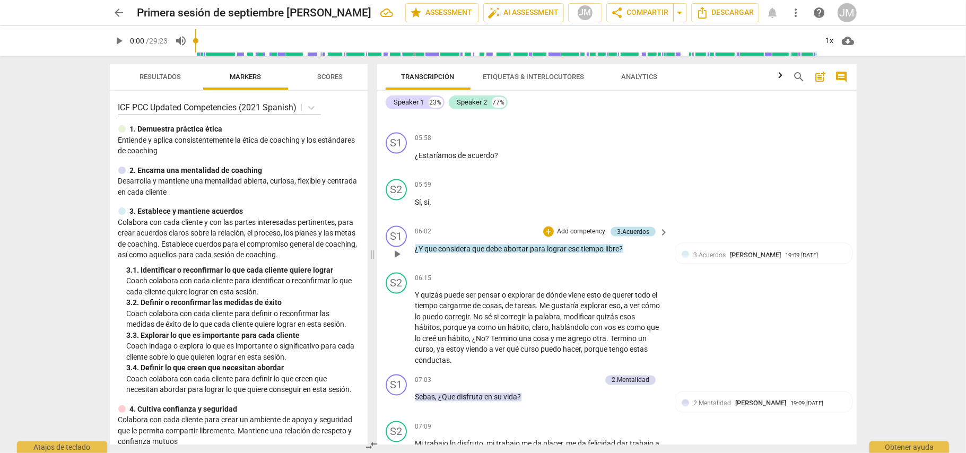
click at [628, 227] on div "3.Acuerdos" at bounding box center [633, 232] width 32 height 10
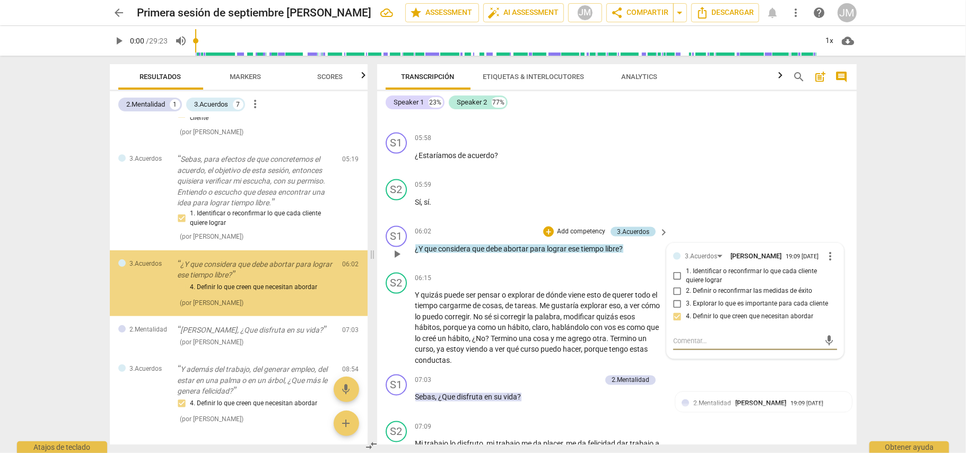
scroll to position [299, 0]
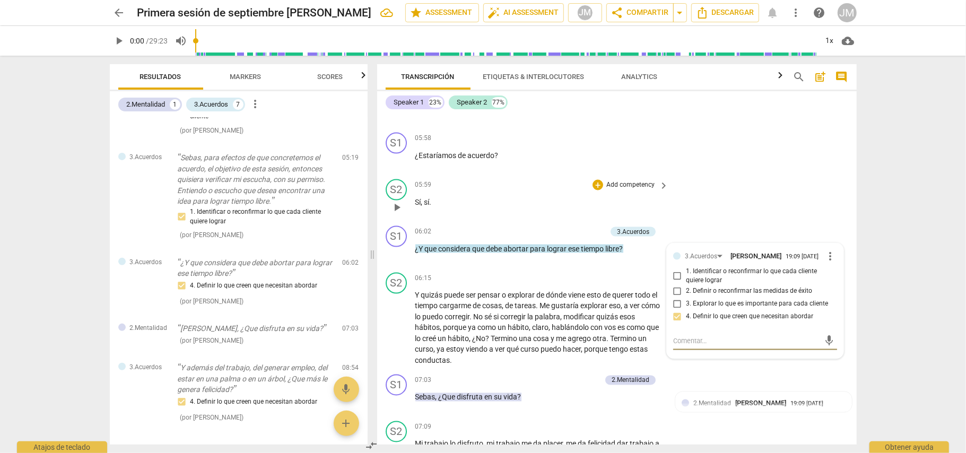
click at [718, 179] on div "S2 play_arrow pause 05:59 + Add competency keyboard_arrow_right Sí , sí ." at bounding box center [616, 198] width 479 height 47
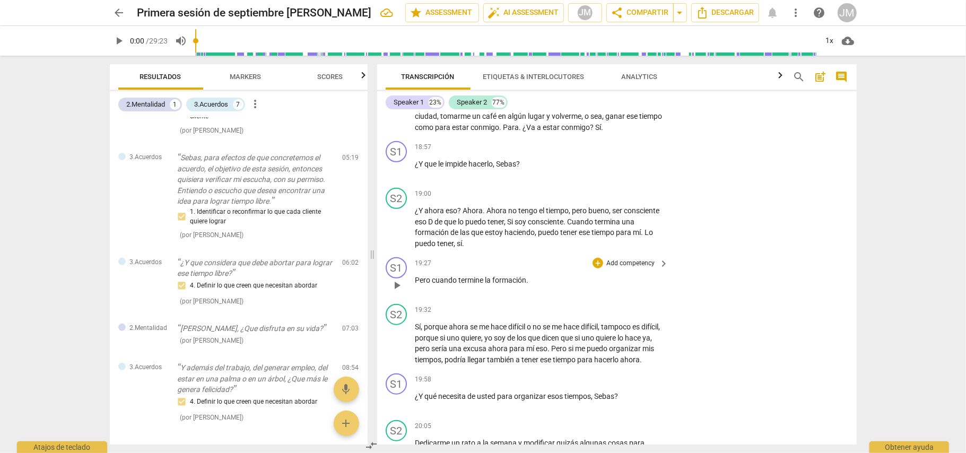
scroll to position [3535, 0]
